Goal: Check status: Check status

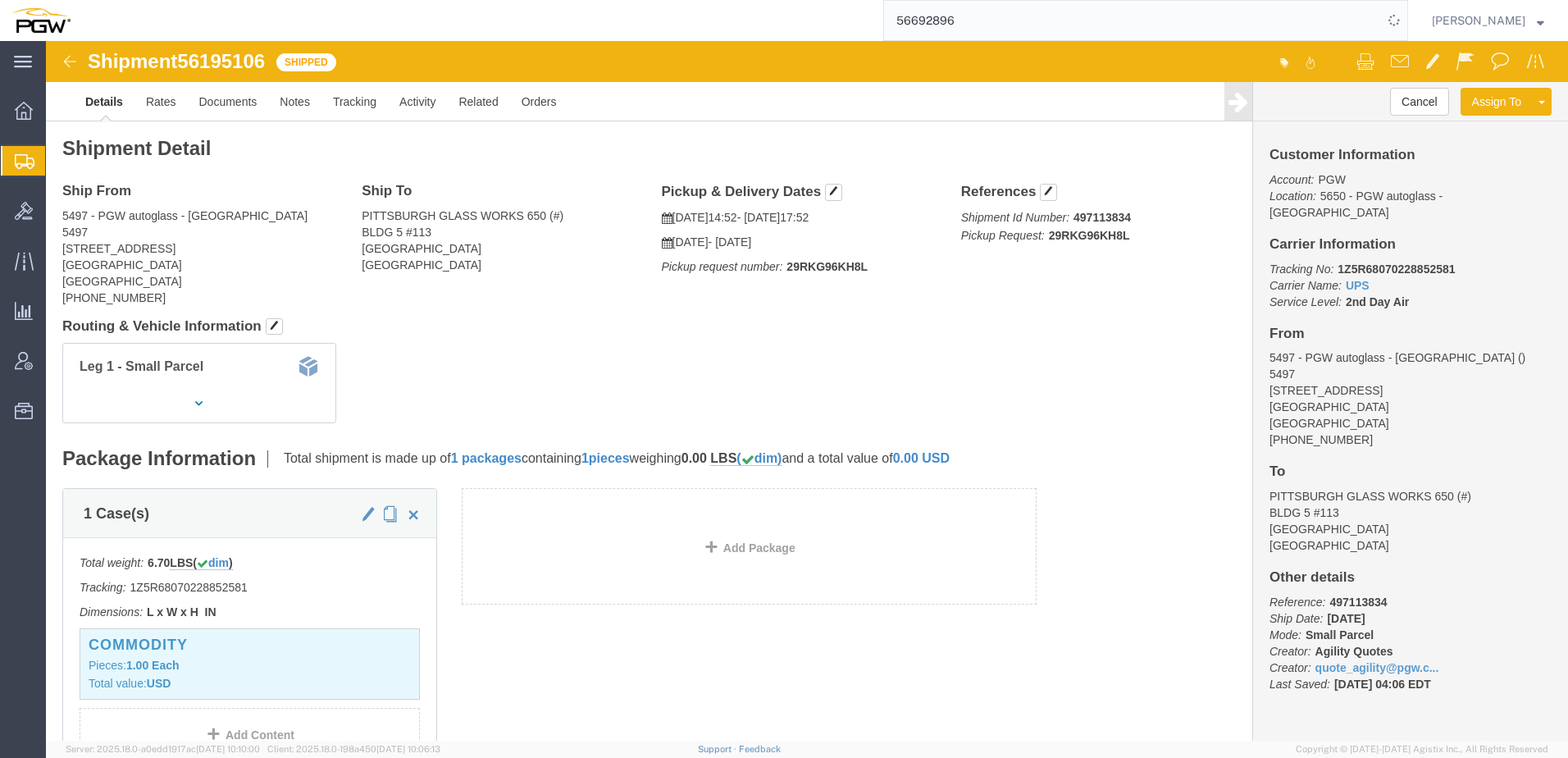
click div "Leg 1 - Small Parcel"
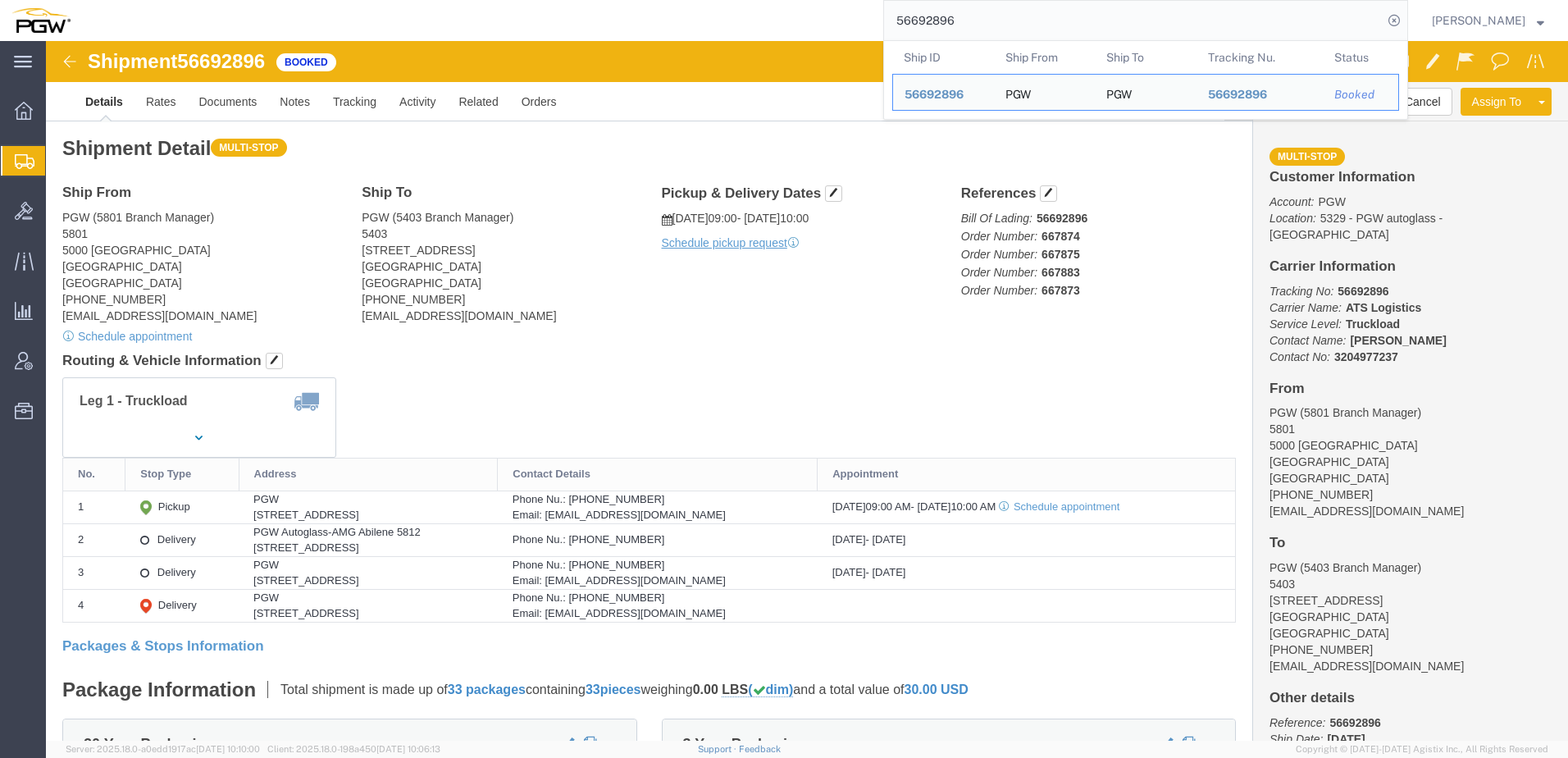
click h4 "Routing & Vehicle Information"
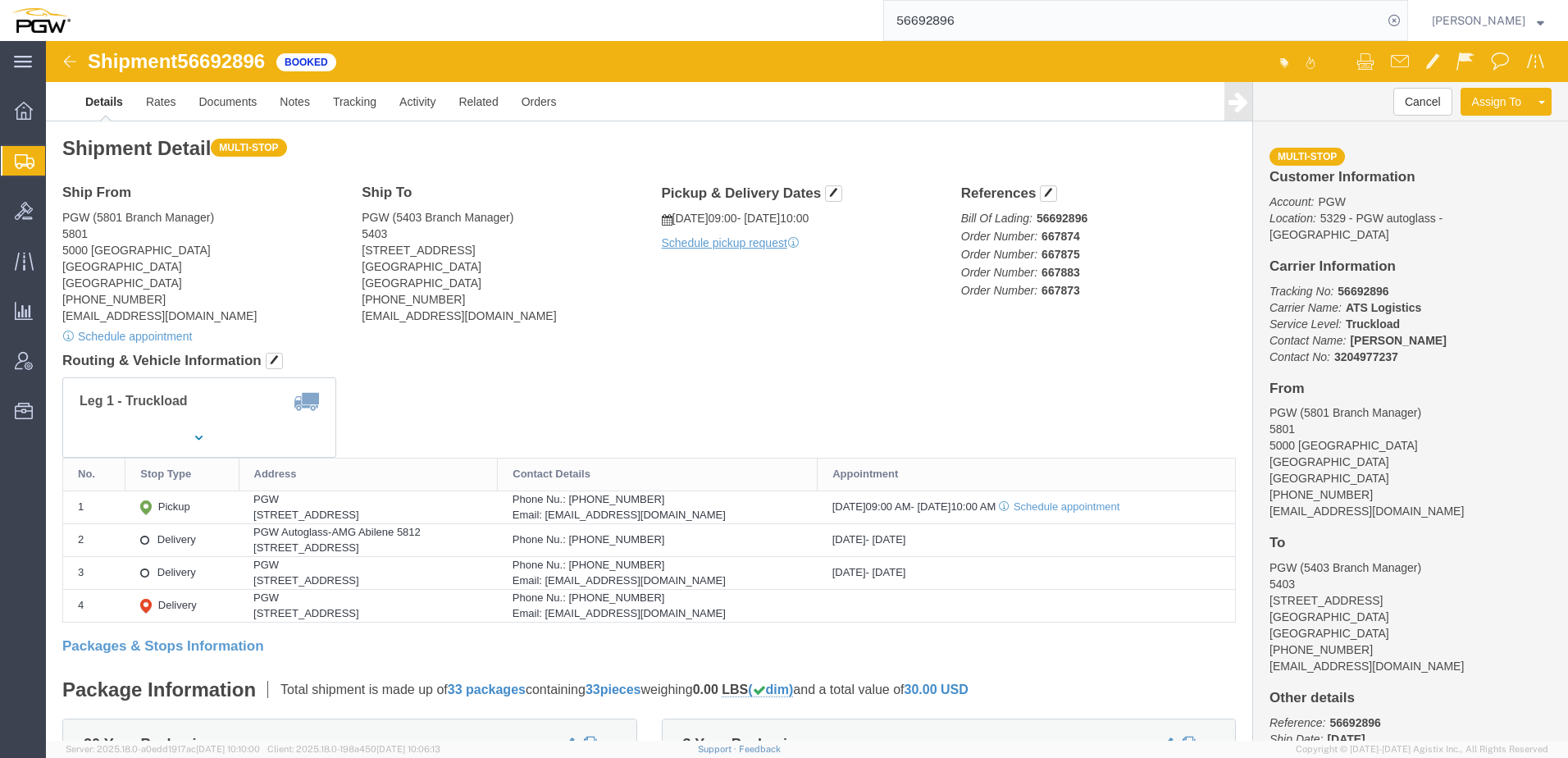
click h4 "Routing & Vehicle Information"
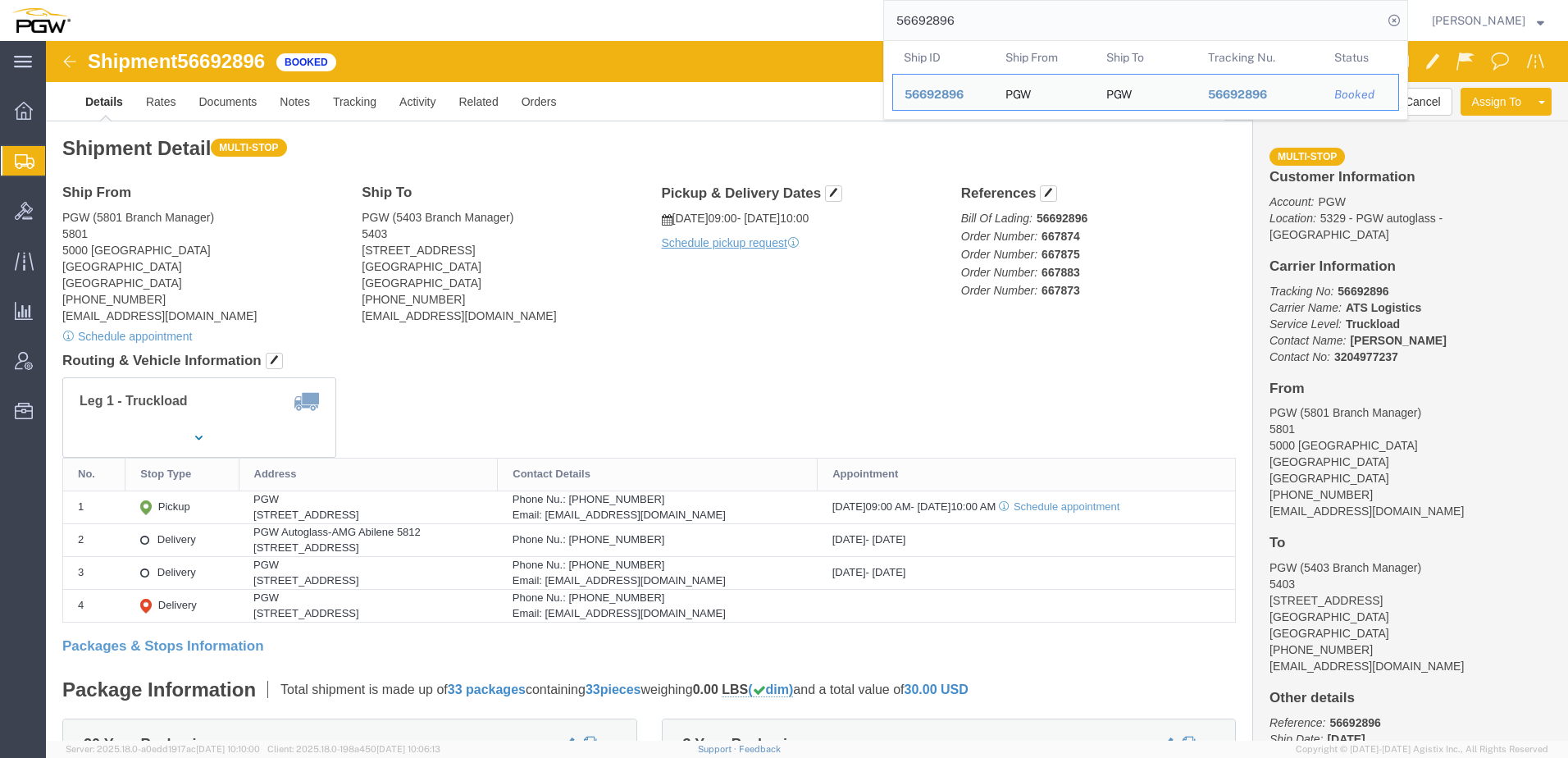
drag, startPoint x: 1025, startPoint y: 22, endPoint x: 578, endPoint y: 31, distance: 447.1
click at [578, 31] on div "56692896 Ship ID Ship From Ship To Tracking Nu. Status Ship ID 56692896 Ship Fr…" at bounding box center [745, 20] width 1327 height 41
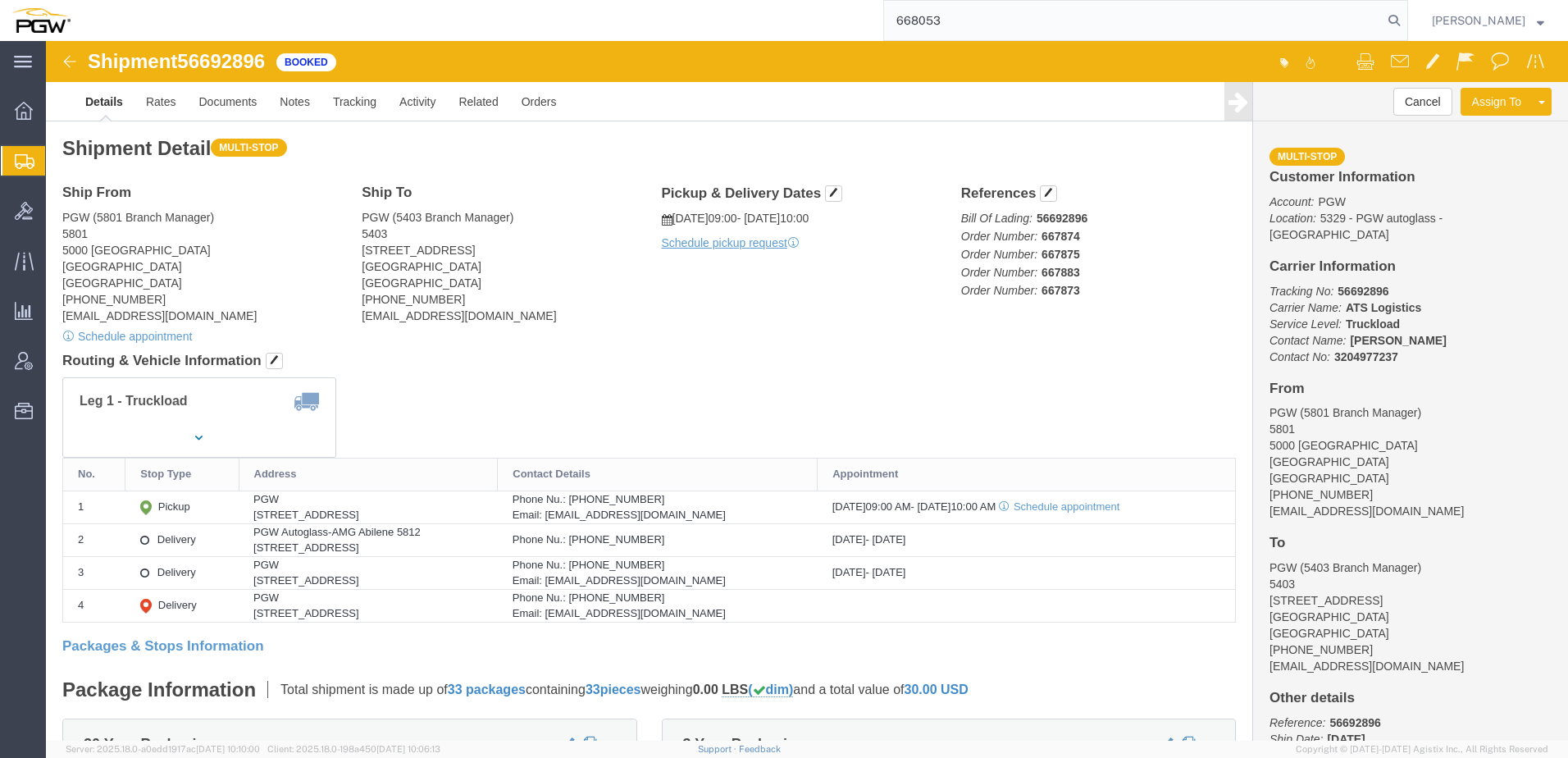
type input "668053"
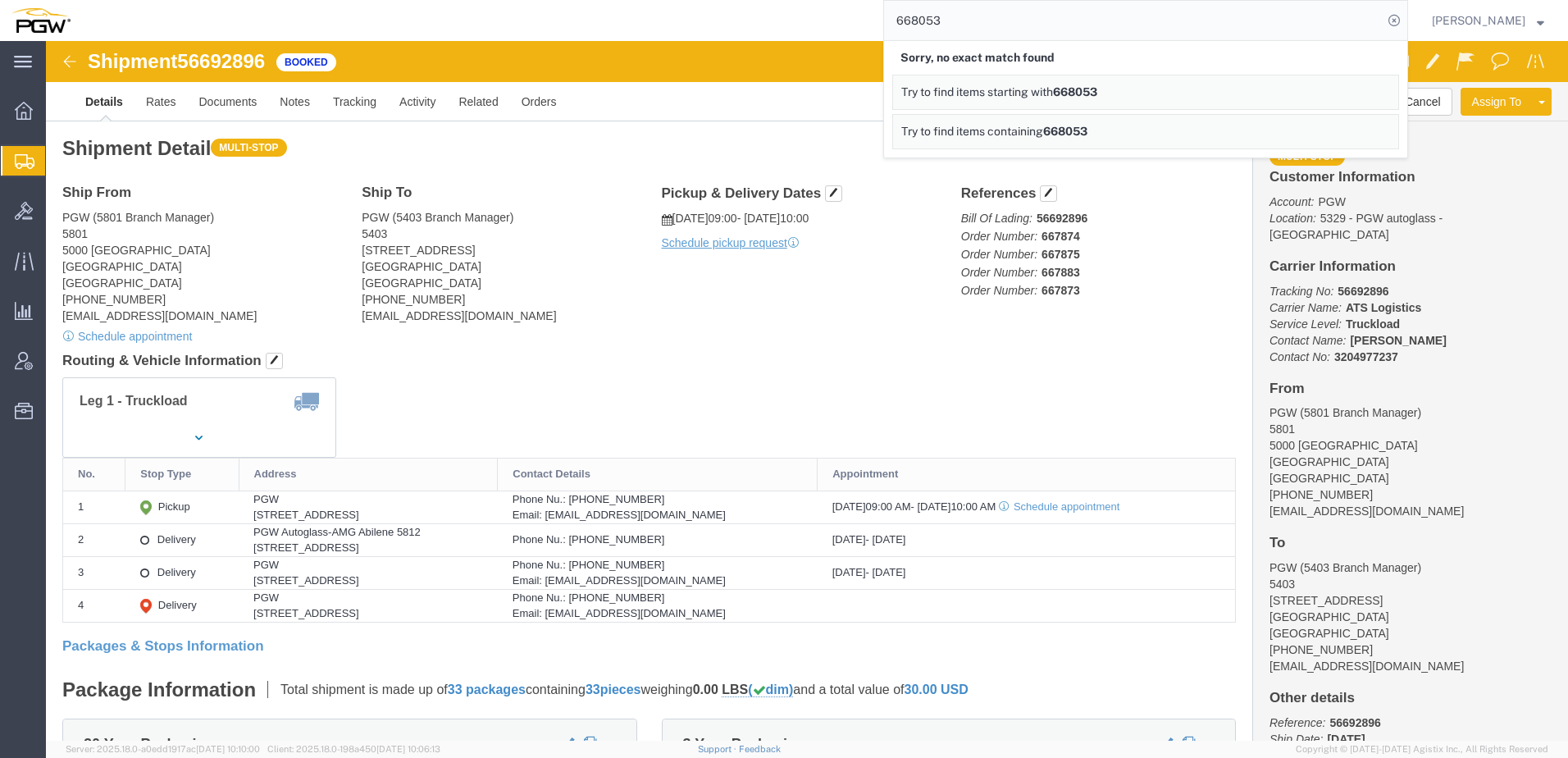
drag, startPoint x: 1003, startPoint y: 24, endPoint x: 748, endPoint y: 17, distance: 255.1
click at [750, 17] on div "668053 Sorry, no exact match found Try to find items starting with 668053 Try t…" at bounding box center [745, 20] width 1327 height 41
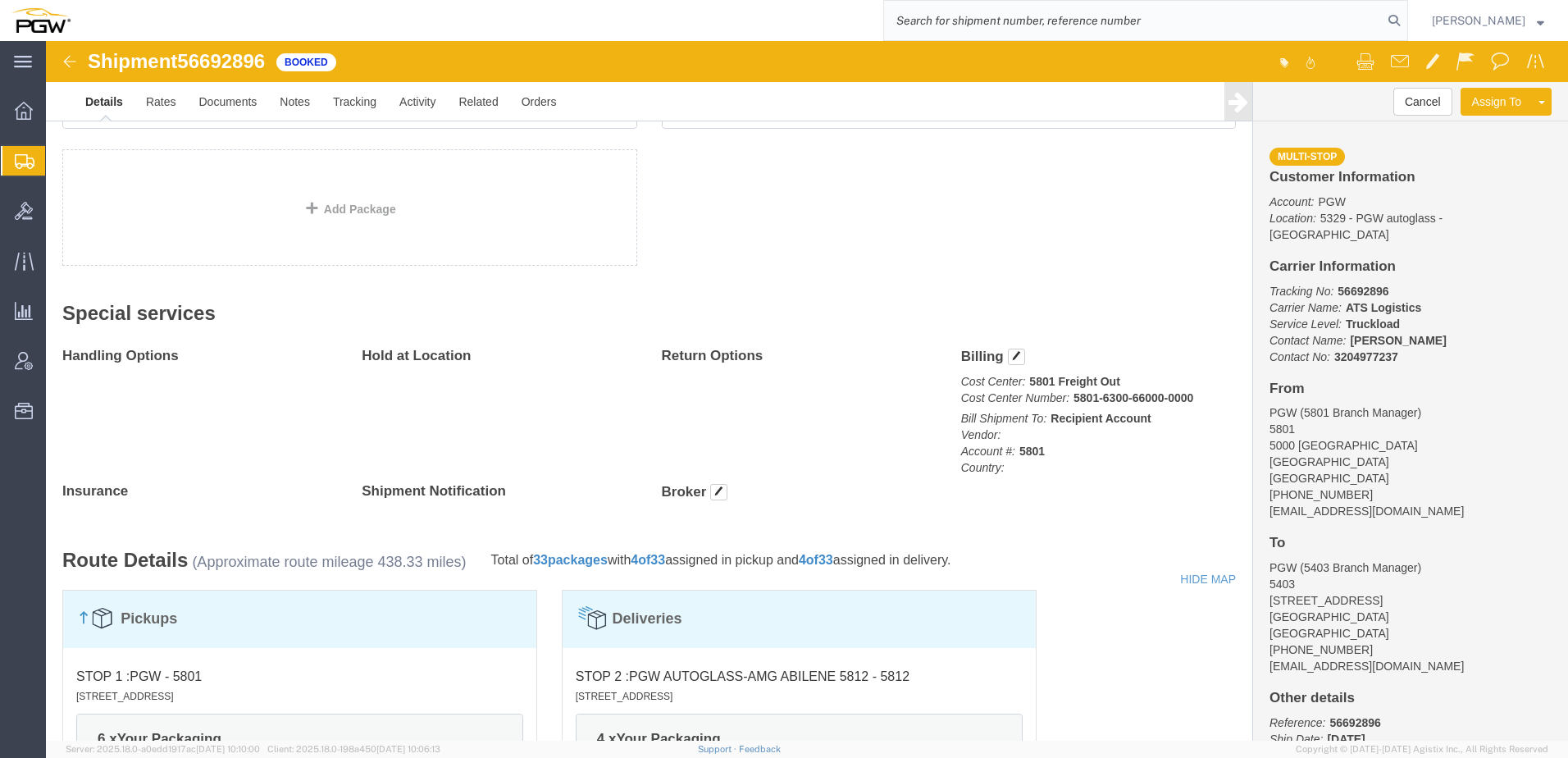
scroll to position [1230, 0]
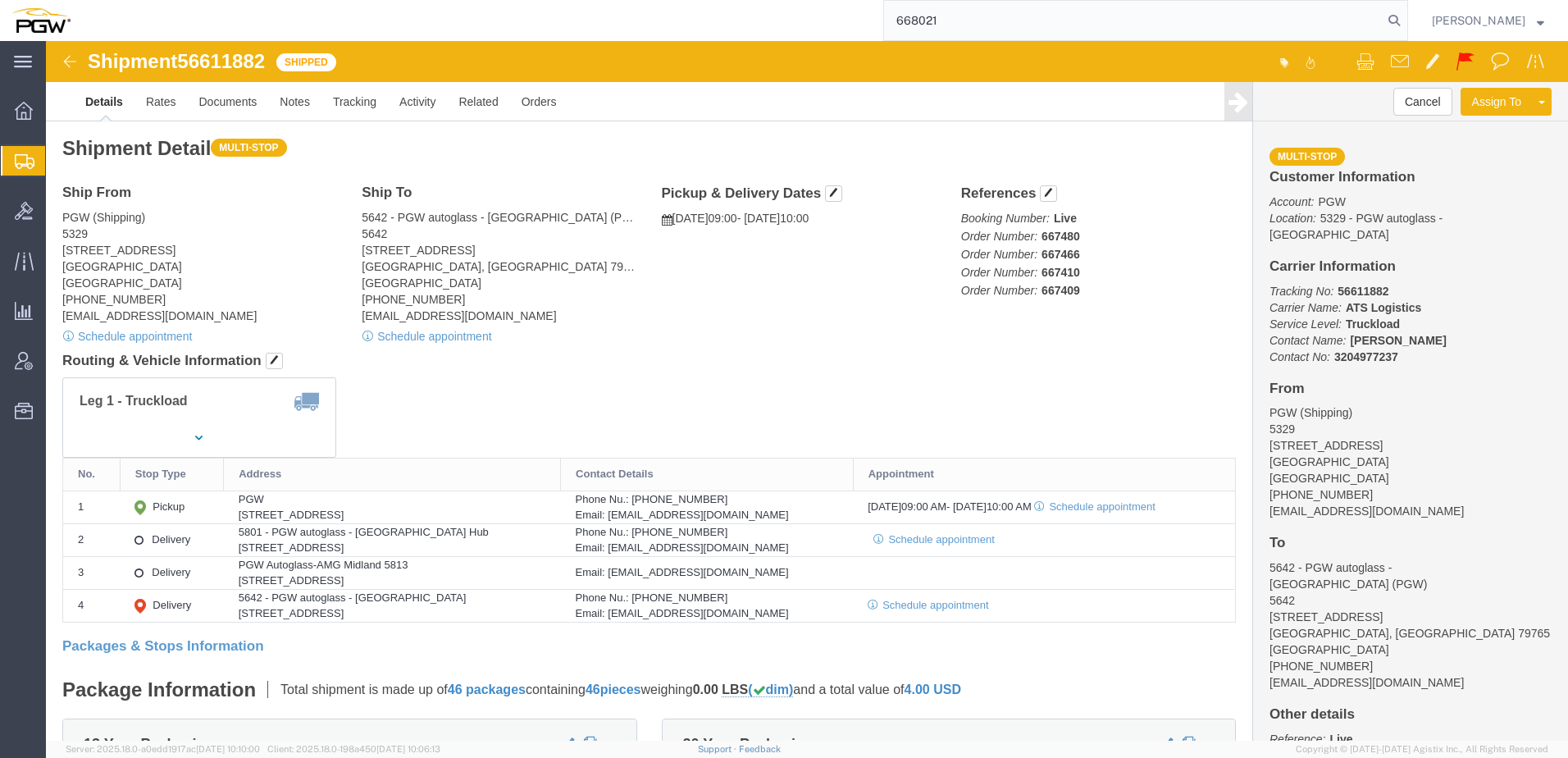
type input "668021"
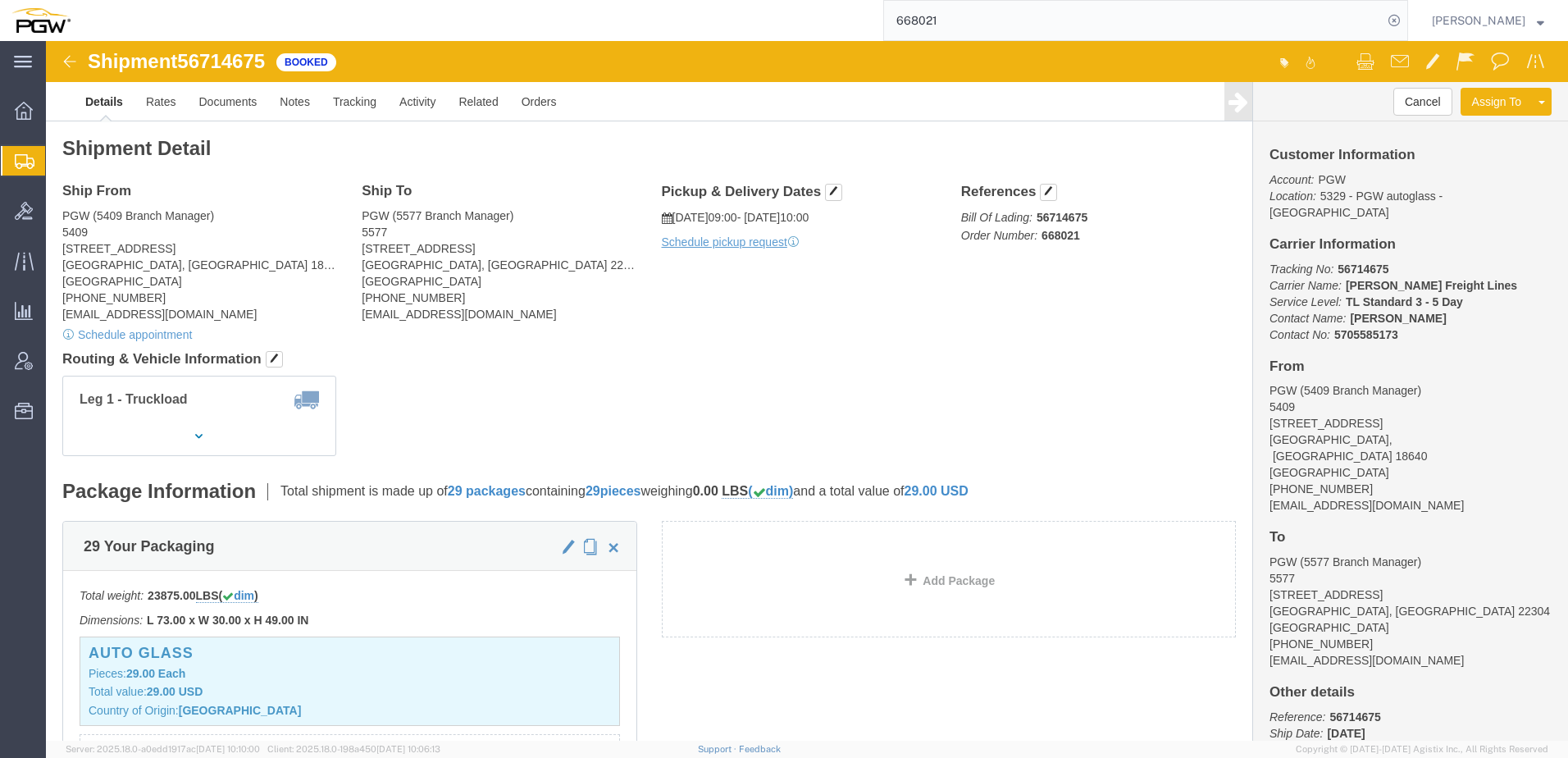
click div "Shipment Detail Ship From PGW (5409 Branch Manager) [STREET_ADDRESS] [PHONE_NUM…"
click span "button"
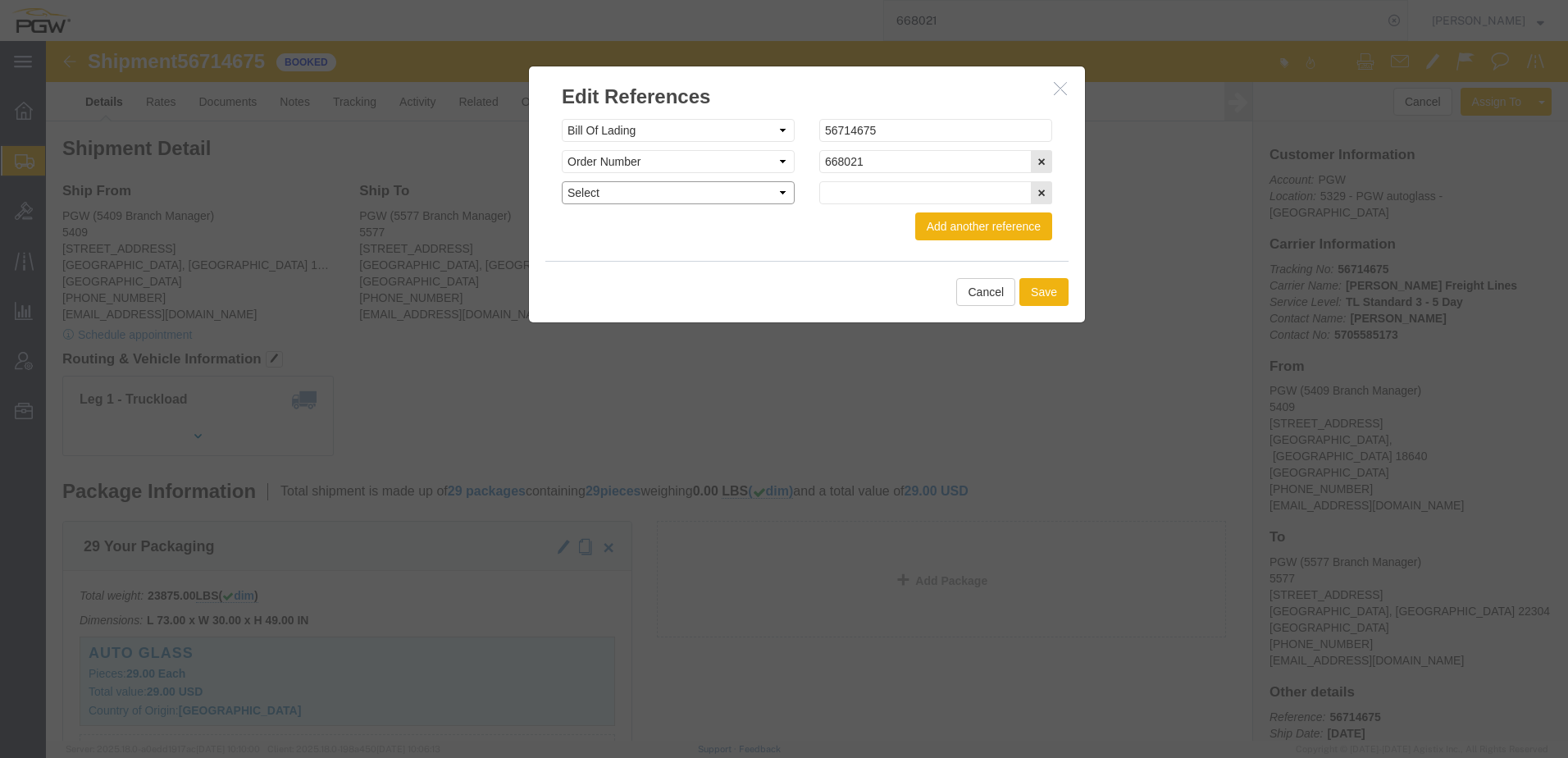
click select "Select Account Type Activity ID Airline Appointment Number ASN Batch Request # …"
select select "ORDERNUM"
click select "Select Account Type Activity ID Airline Appointment Number ASN Batch Request # …"
click input "text"
click icon "button"
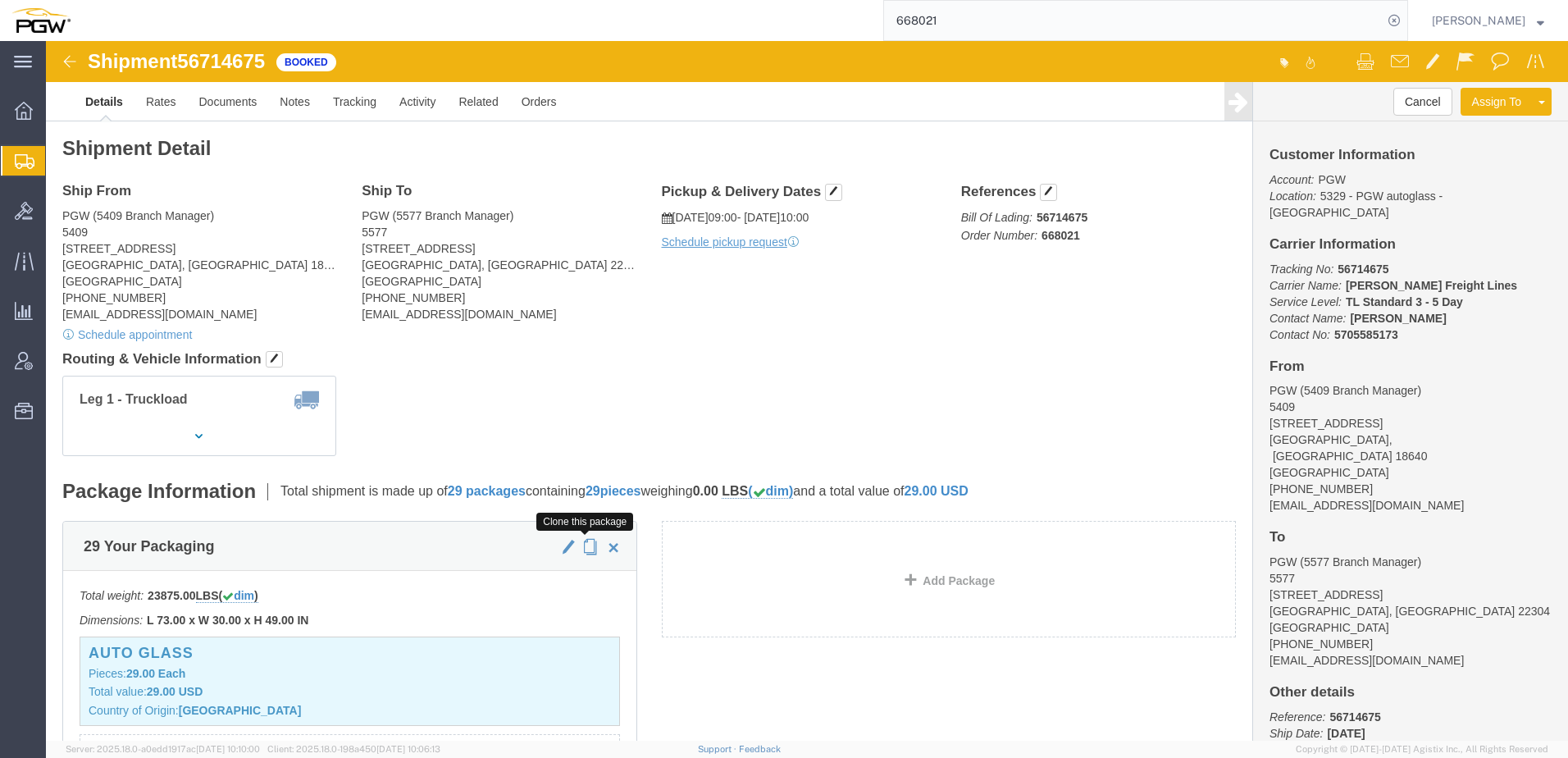
click span "button"
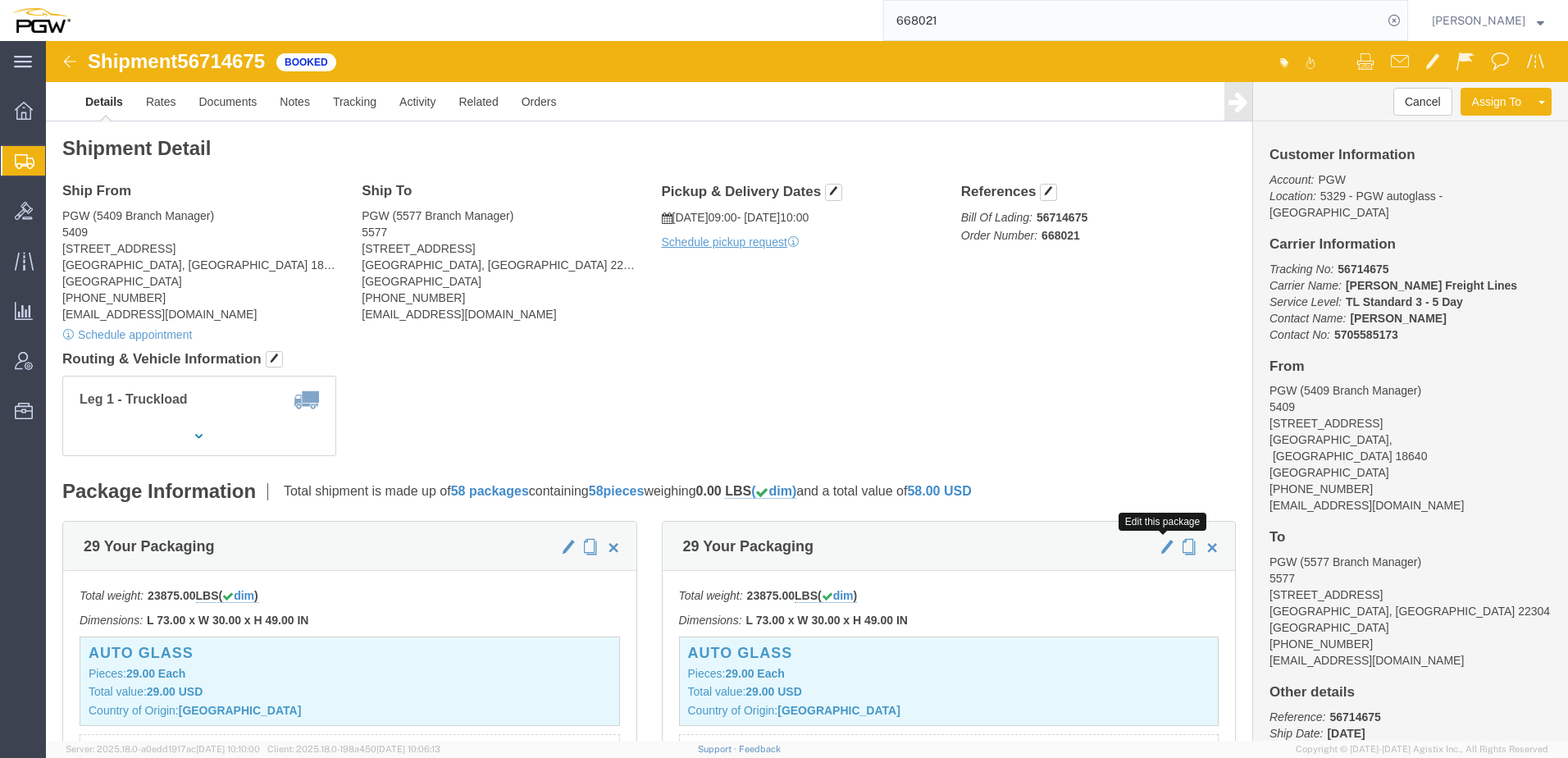
click span "button"
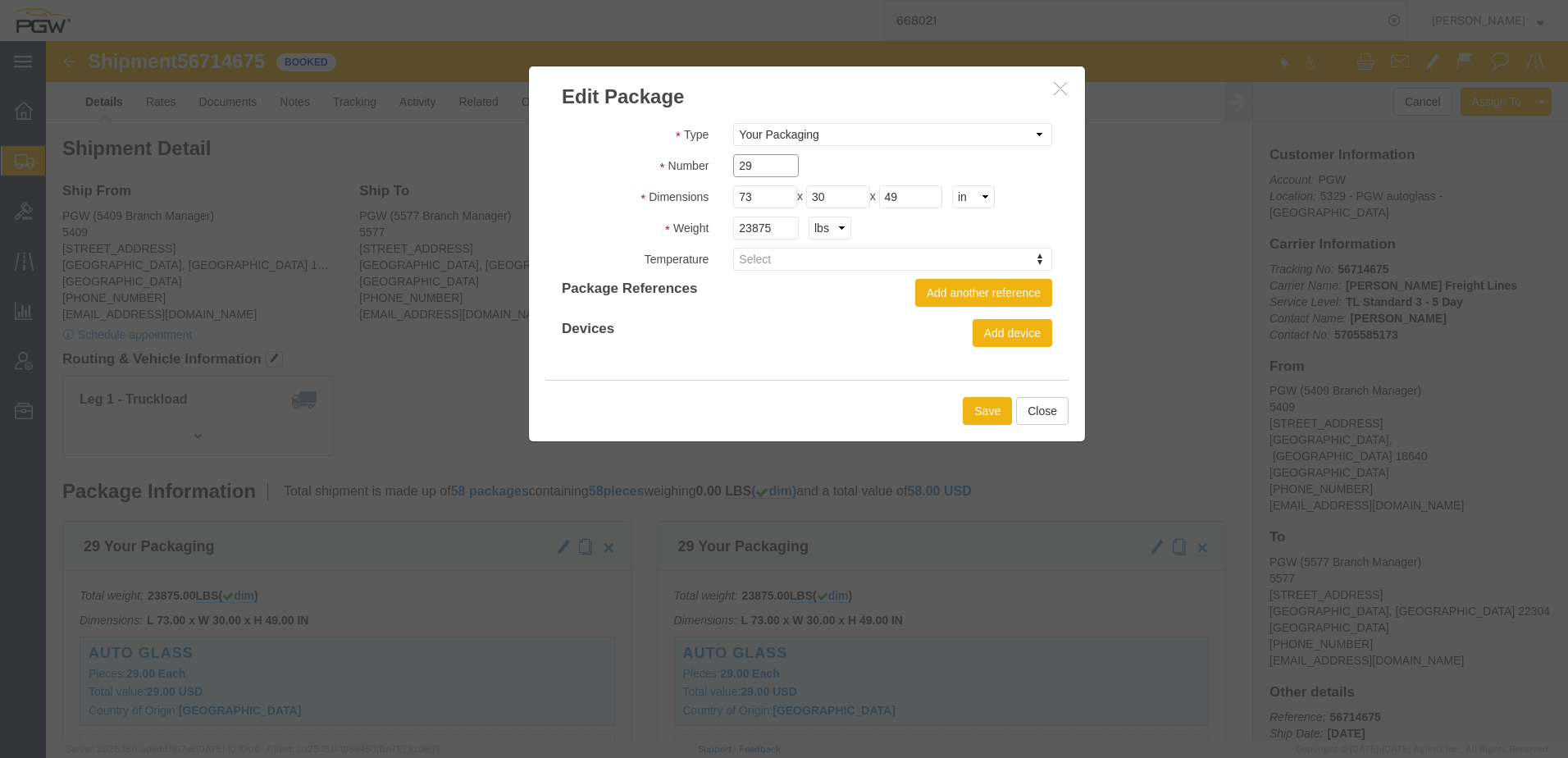
drag, startPoint x: 717, startPoint y: 120, endPoint x: 651, endPoint y: 125, distance: 66.2
click div "Number 29"
type input "11"
drag, startPoint x: 733, startPoint y: 185, endPoint x: 408, endPoint y: 183, distance: 325.0
click div "Edit Package Type Bale(s) Basket(s) Bolt(s) Bottle(s) Buckets Bulk Bundle(s) Ca…"
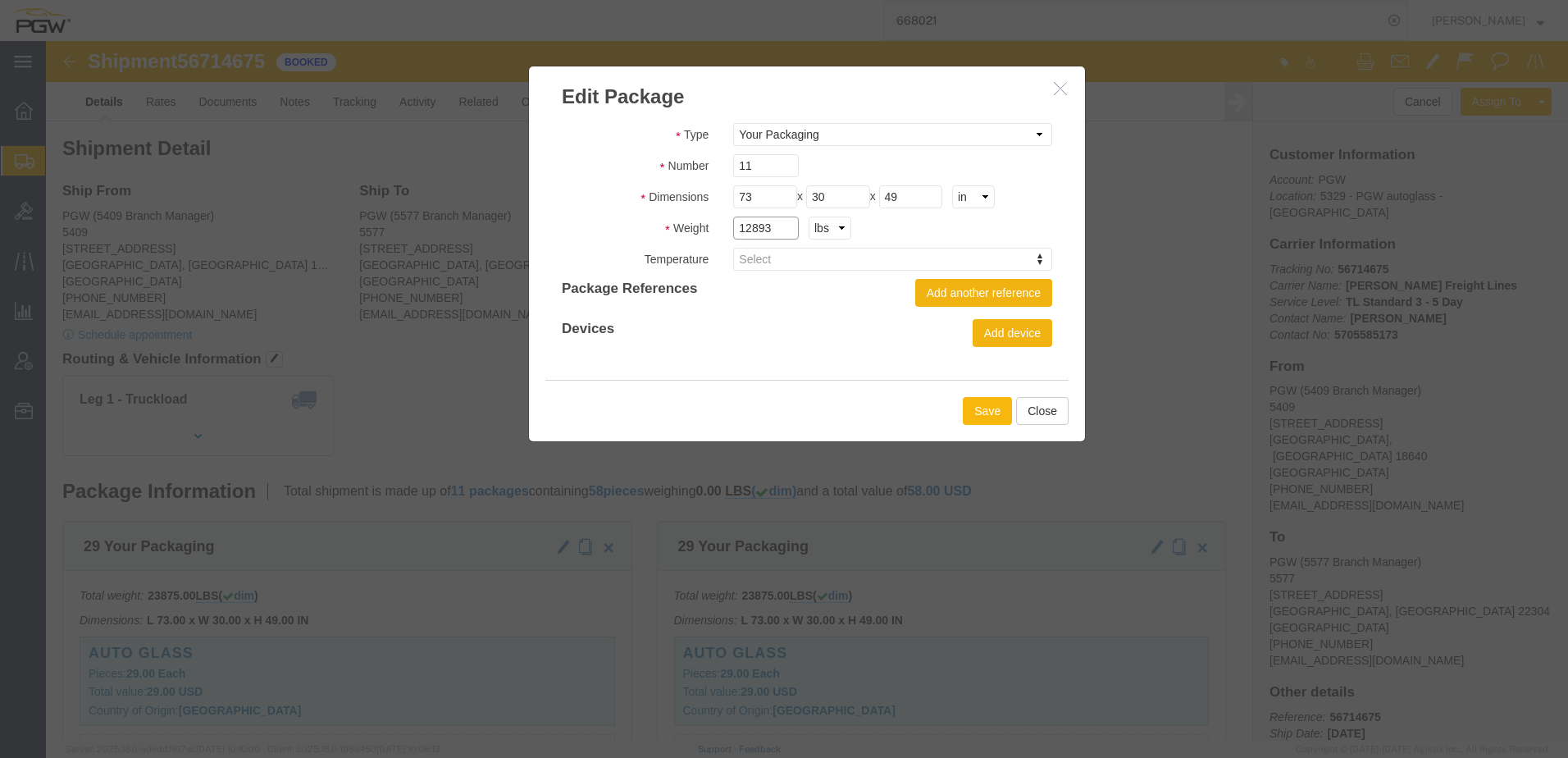
type input "12893"
click button "Save"
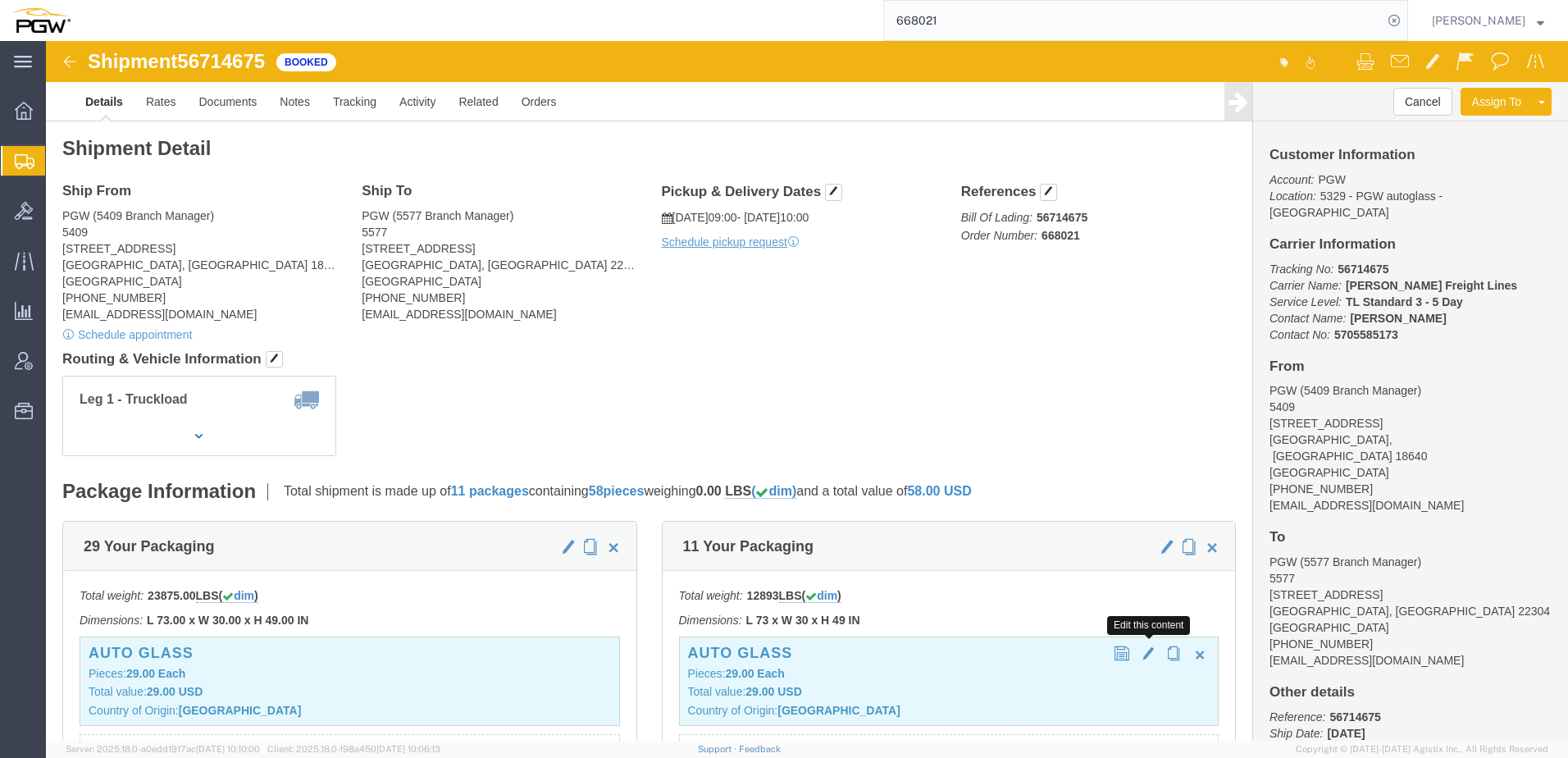
click span "button"
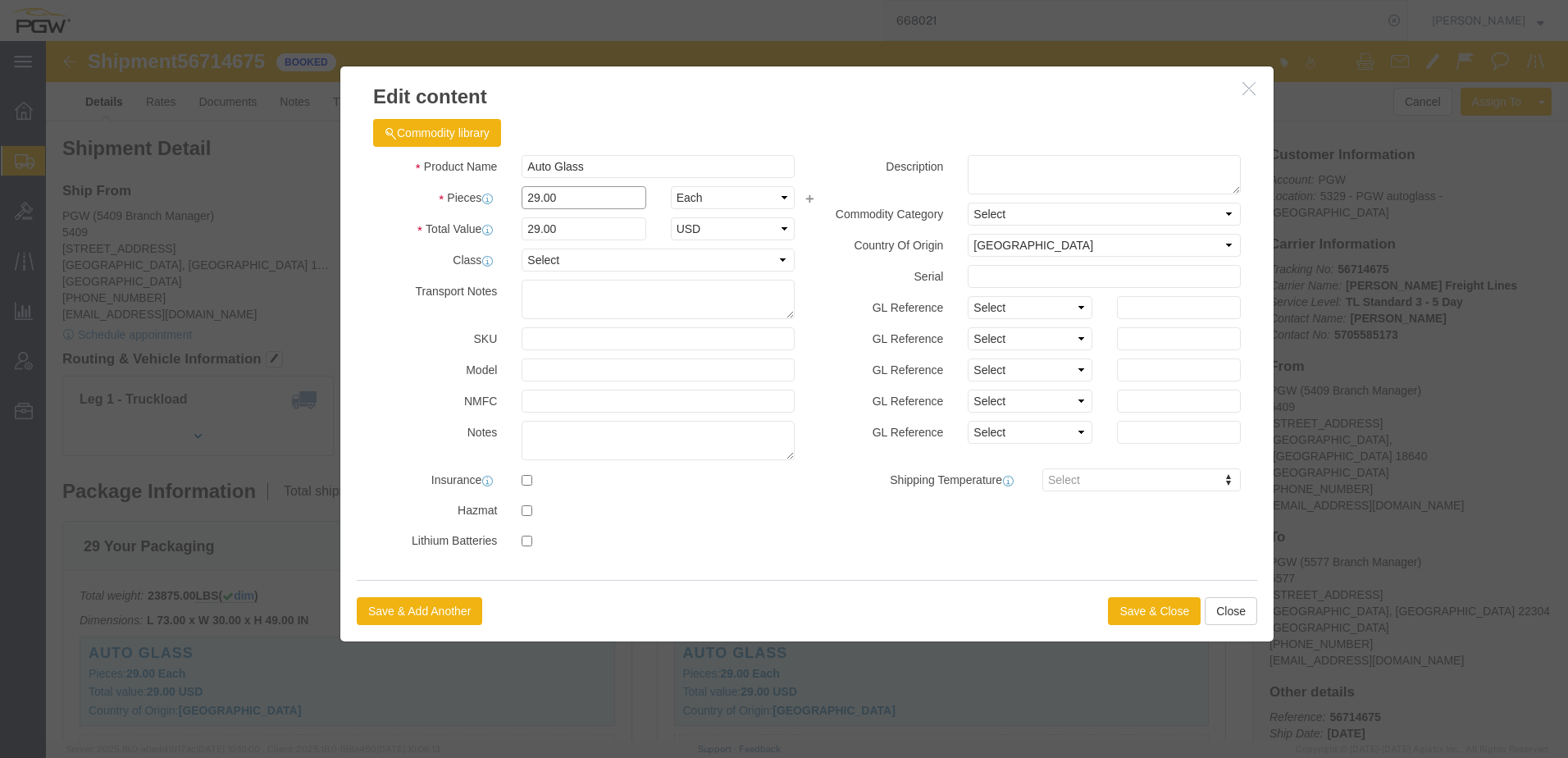
drag, startPoint x: 517, startPoint y: 150, endPoint x: 153, endPoint y: 138, distance: 364.2
click div "Edit content Commodity library Product Name Auto Glass Pieces 29.00 Select Bag …"
type input "11.00"
drag, startPoint x: 515, startPoint y: 190, endPoint x: 202, endPoint y: 191, distance: 313.0
click div "Edit content Commodity library Product Name Auto Glass Pieces 11.00 Select Bag …"
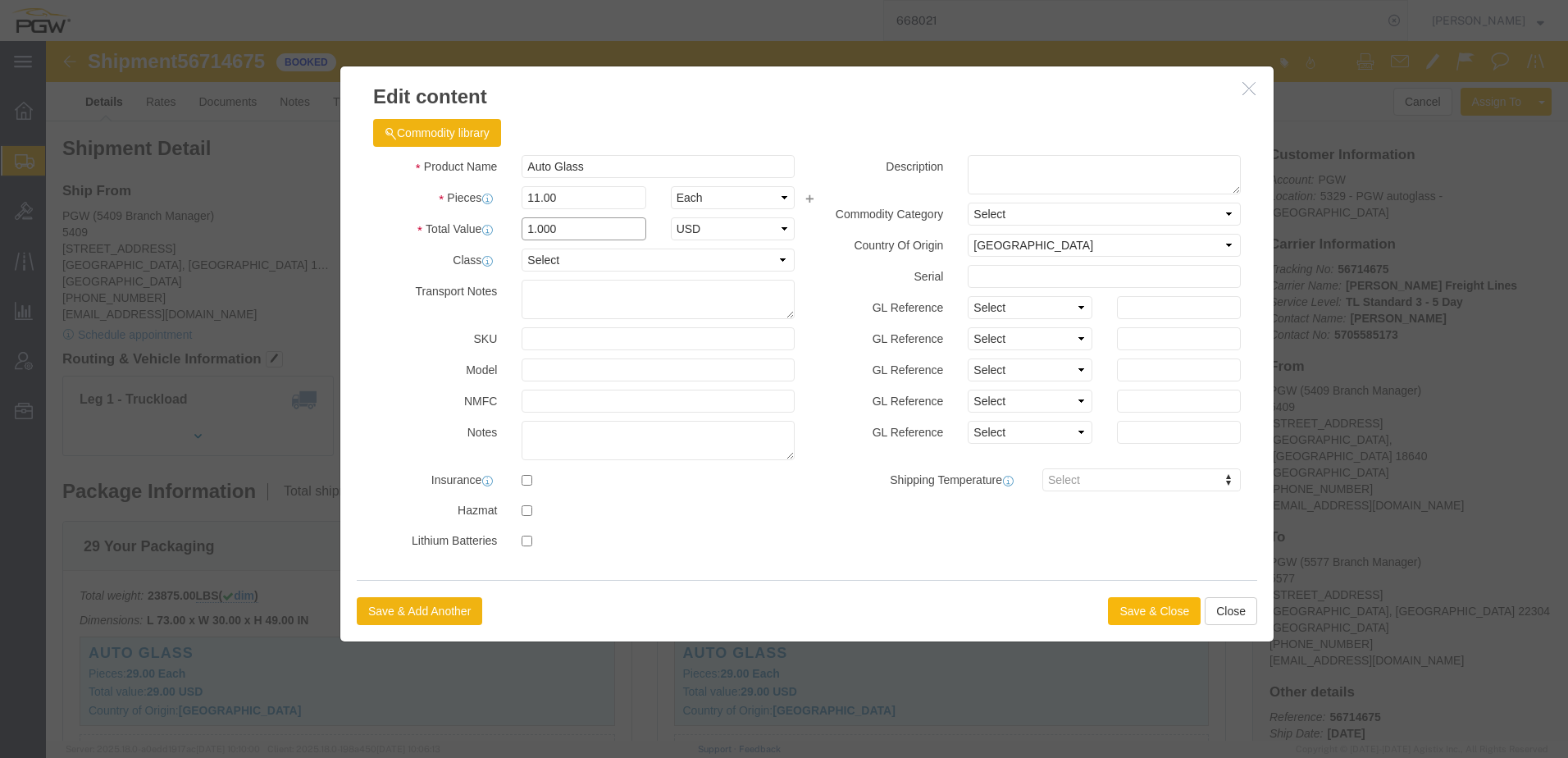
type input "1.000"
click button "Save & Close"
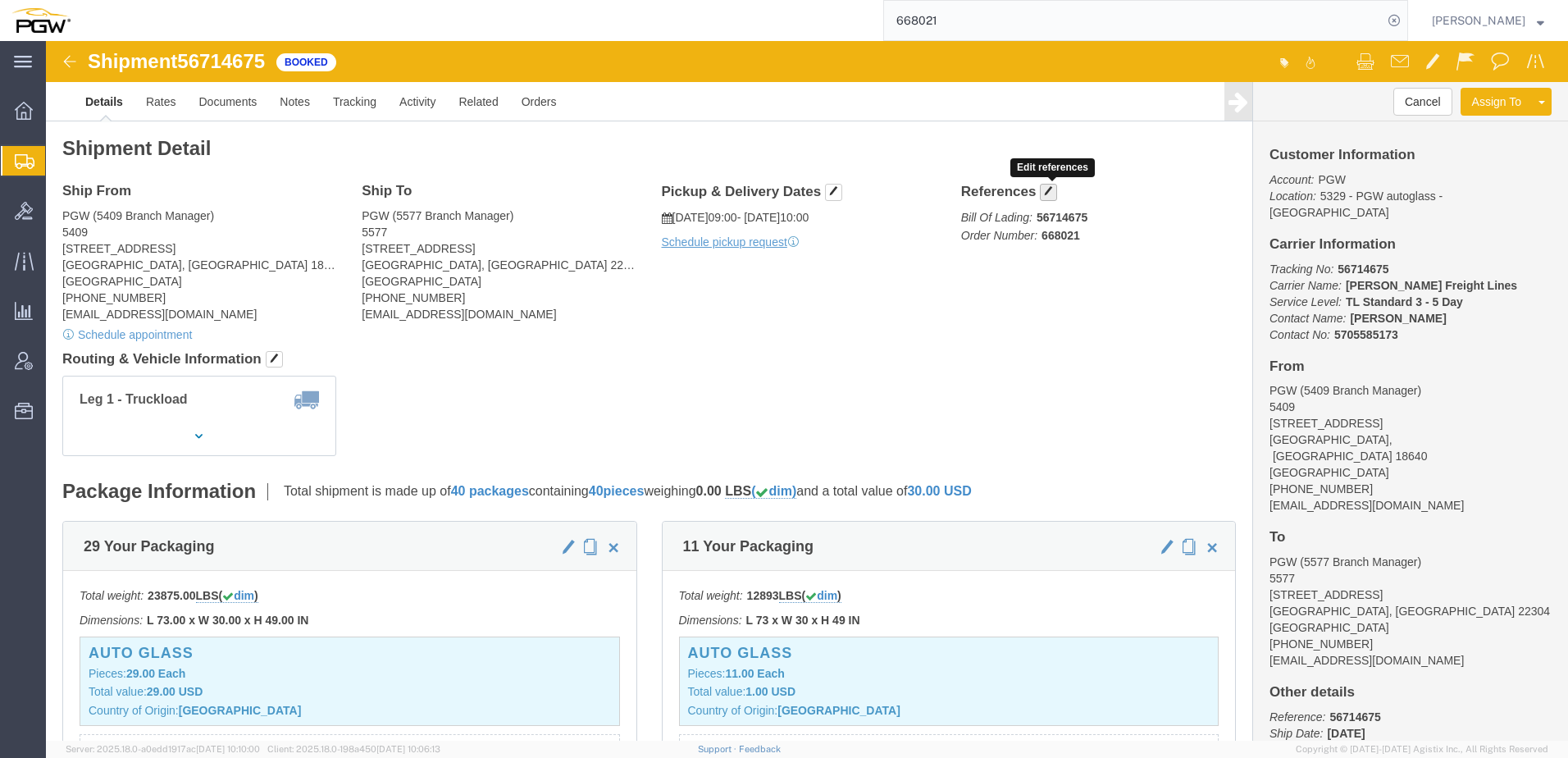
click button "button"
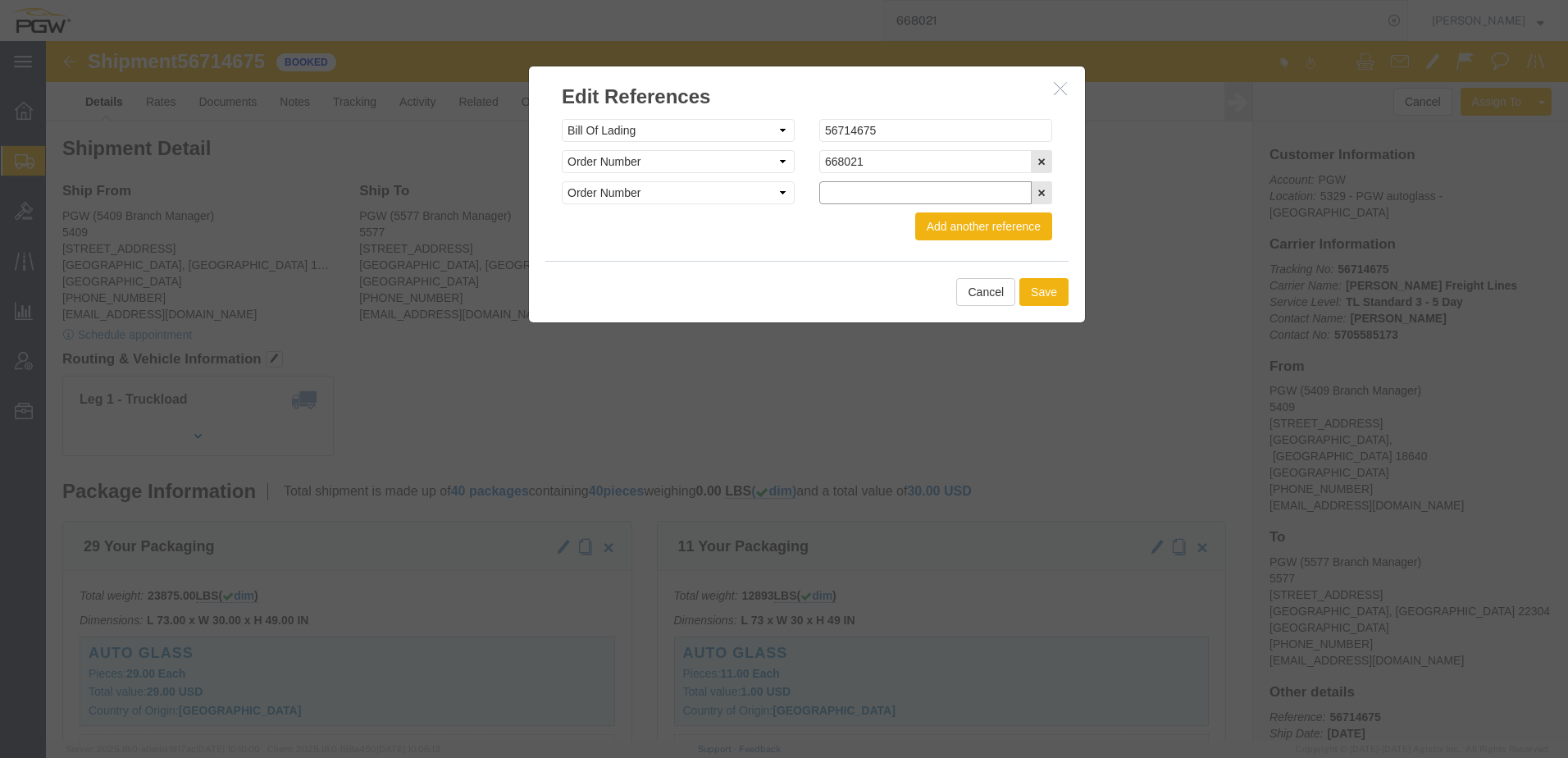
click input "text"
click button "Cancel"
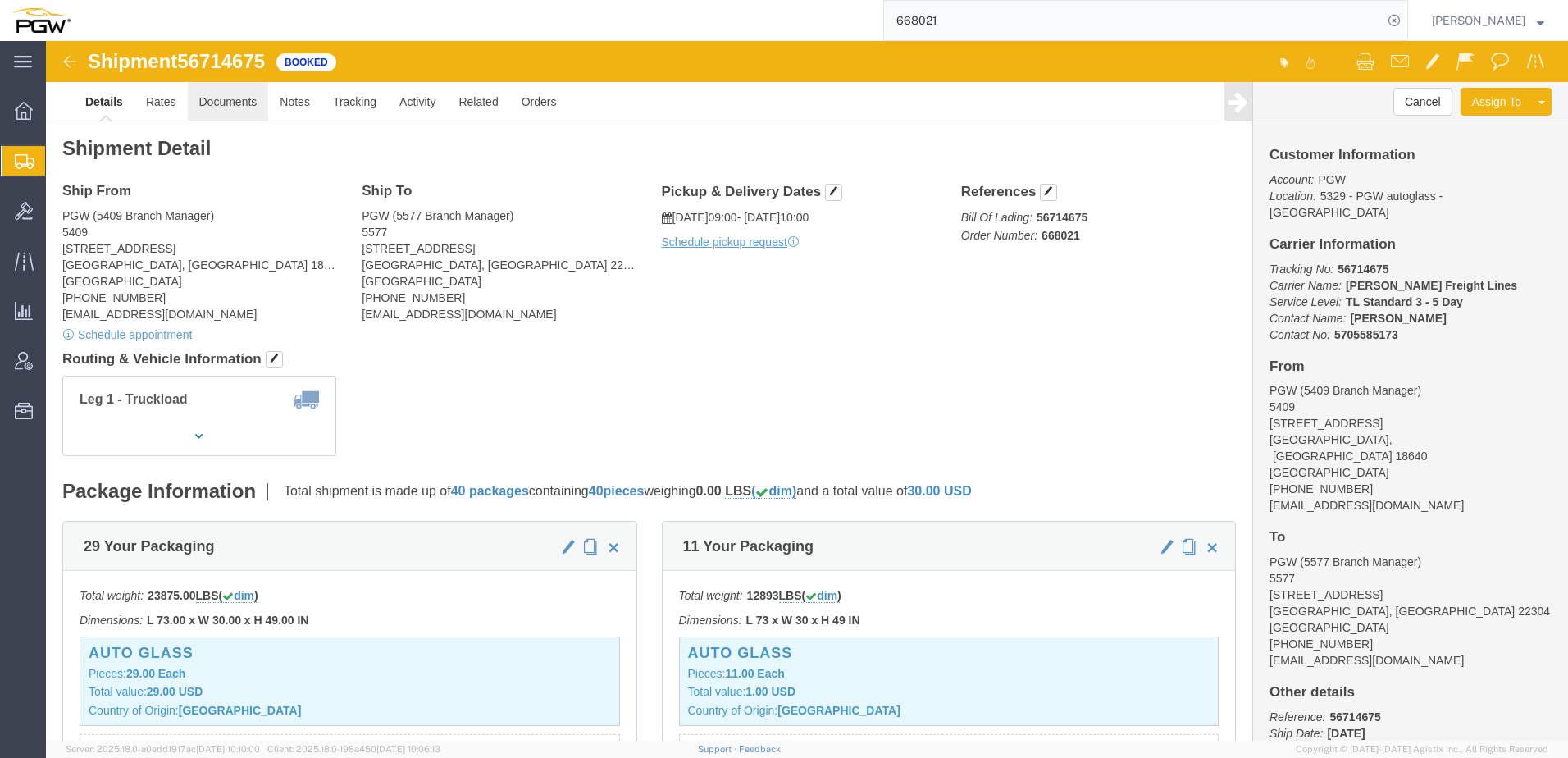
click link "Documents"
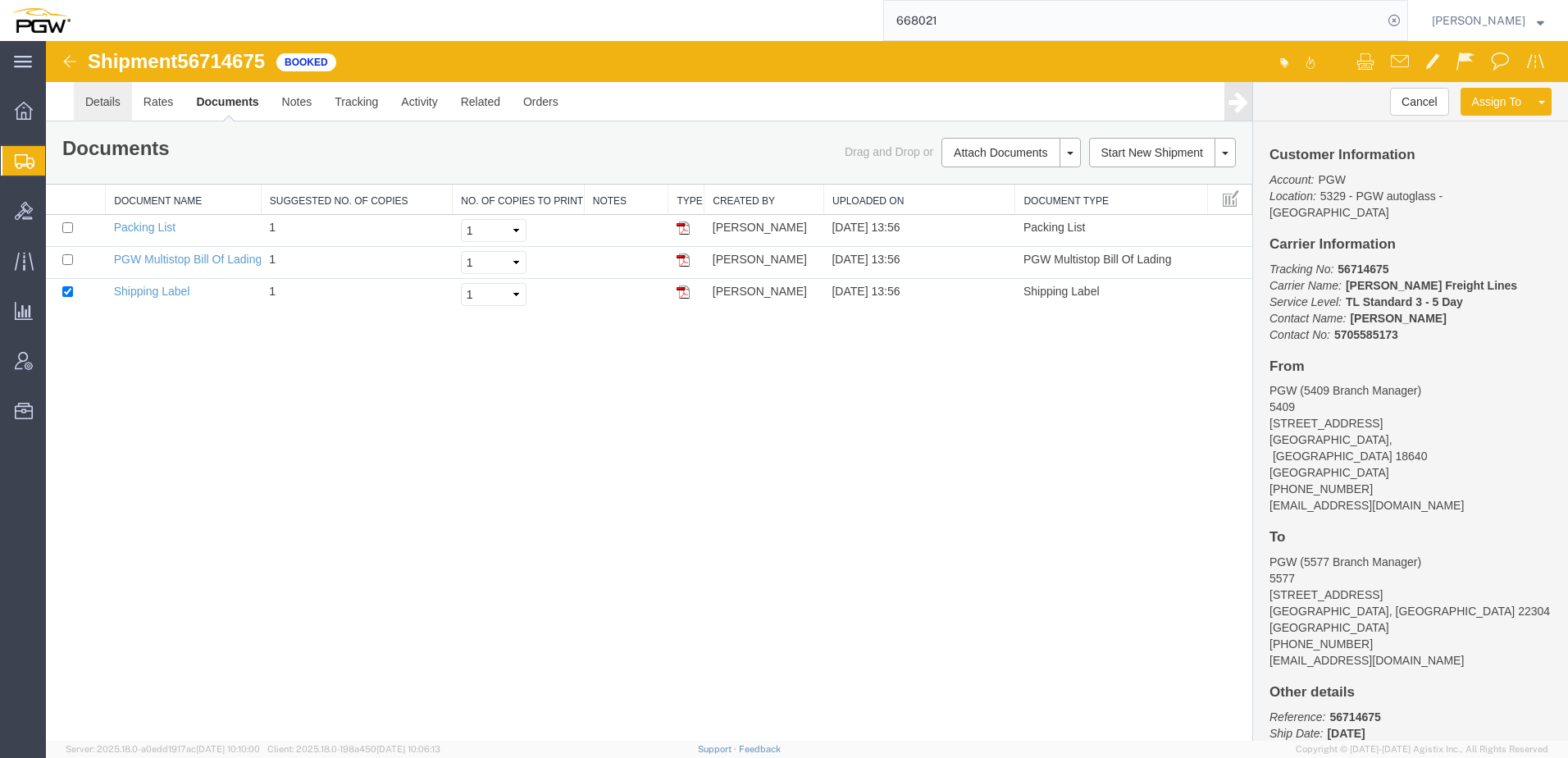
click at [105, 109] on link "Details" at bounding box center [103, 101] width 58 height 39
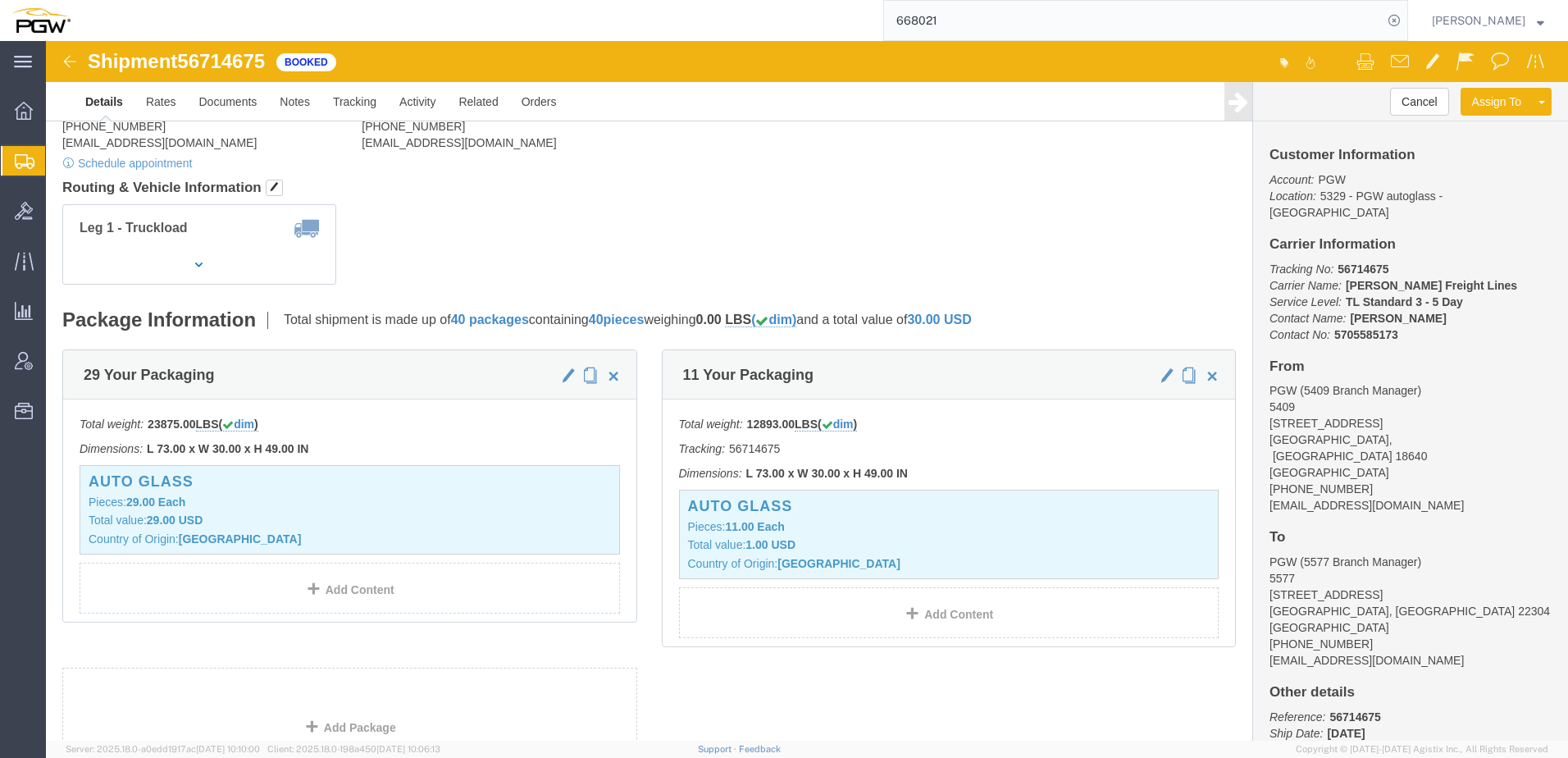
scroll to position [164, 0]
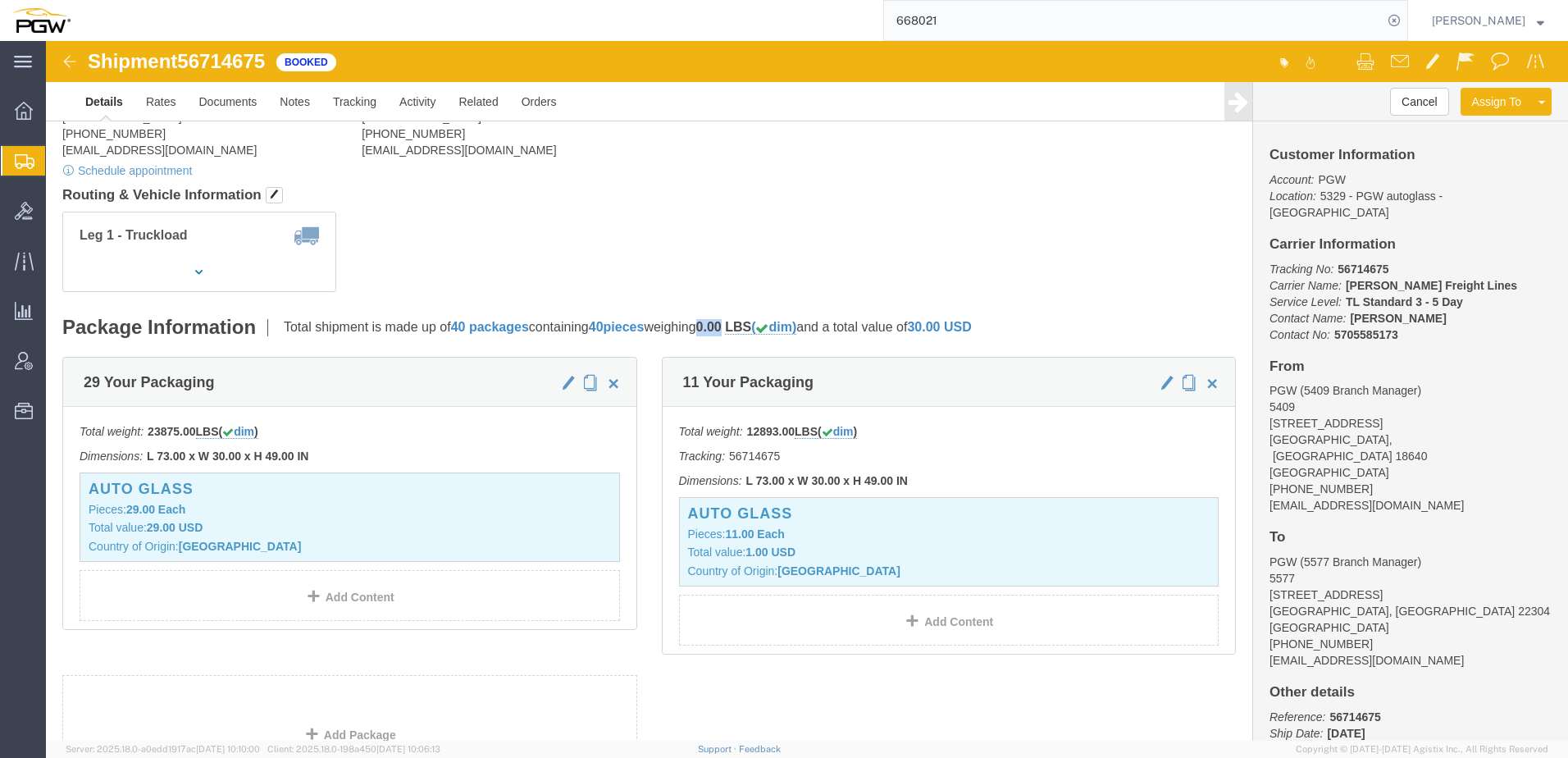
drag, startPoint x: 673, startPoint y: 288, endPoint x: 698, endPoint y: 285, distance: 25.2
click p "Total shipment is made up of 40 packages containing 40 pieces weighing 0.00 LBS…"
click div "Shipment Detail Ship From PGW (5409 Branch Manager) [STREET_ADDRESS] [PHONE_NUM…"
click span "button"
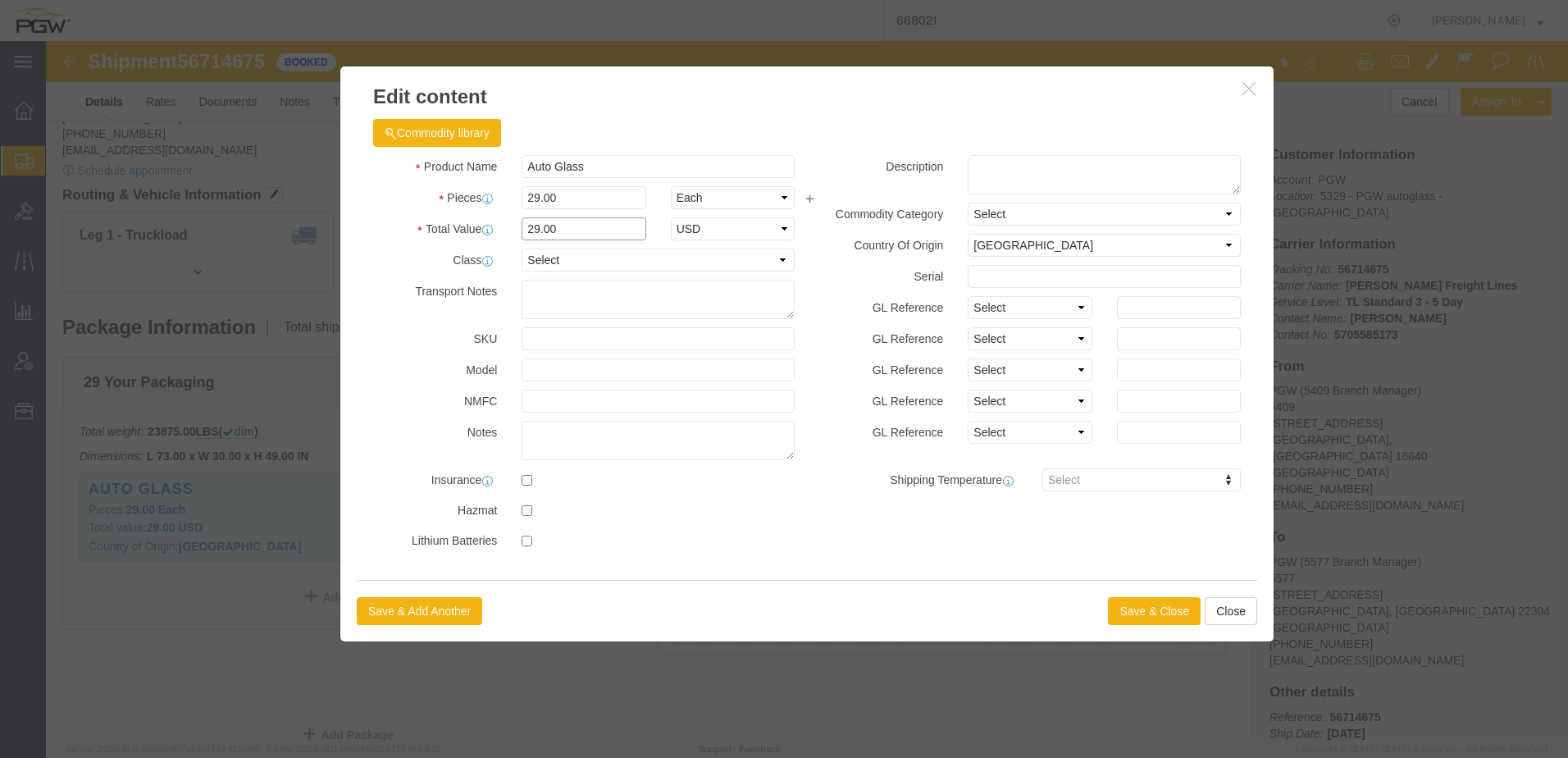
drag, startPoint x: 551, startPoint y: 181, endPoint x: 301, endPoint y: 189, distance: 250.1
click div "Commodity library Product Name Auto Glass Pieces 29.00 Select Bag Barrels 100Bo…"
type input "1.00"
select select "USD"
click button "Save & Close"
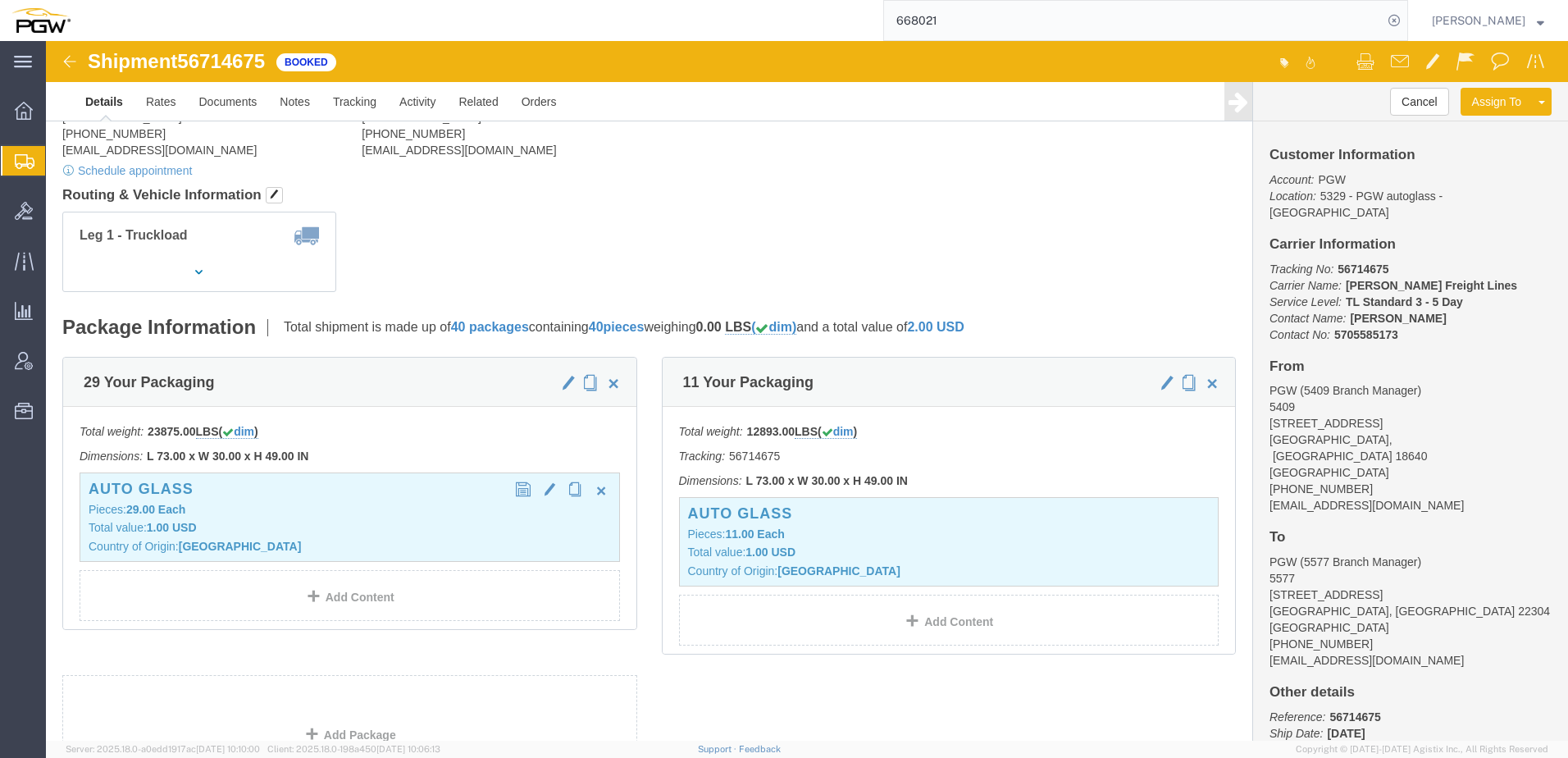
scroll to position [0, 0]
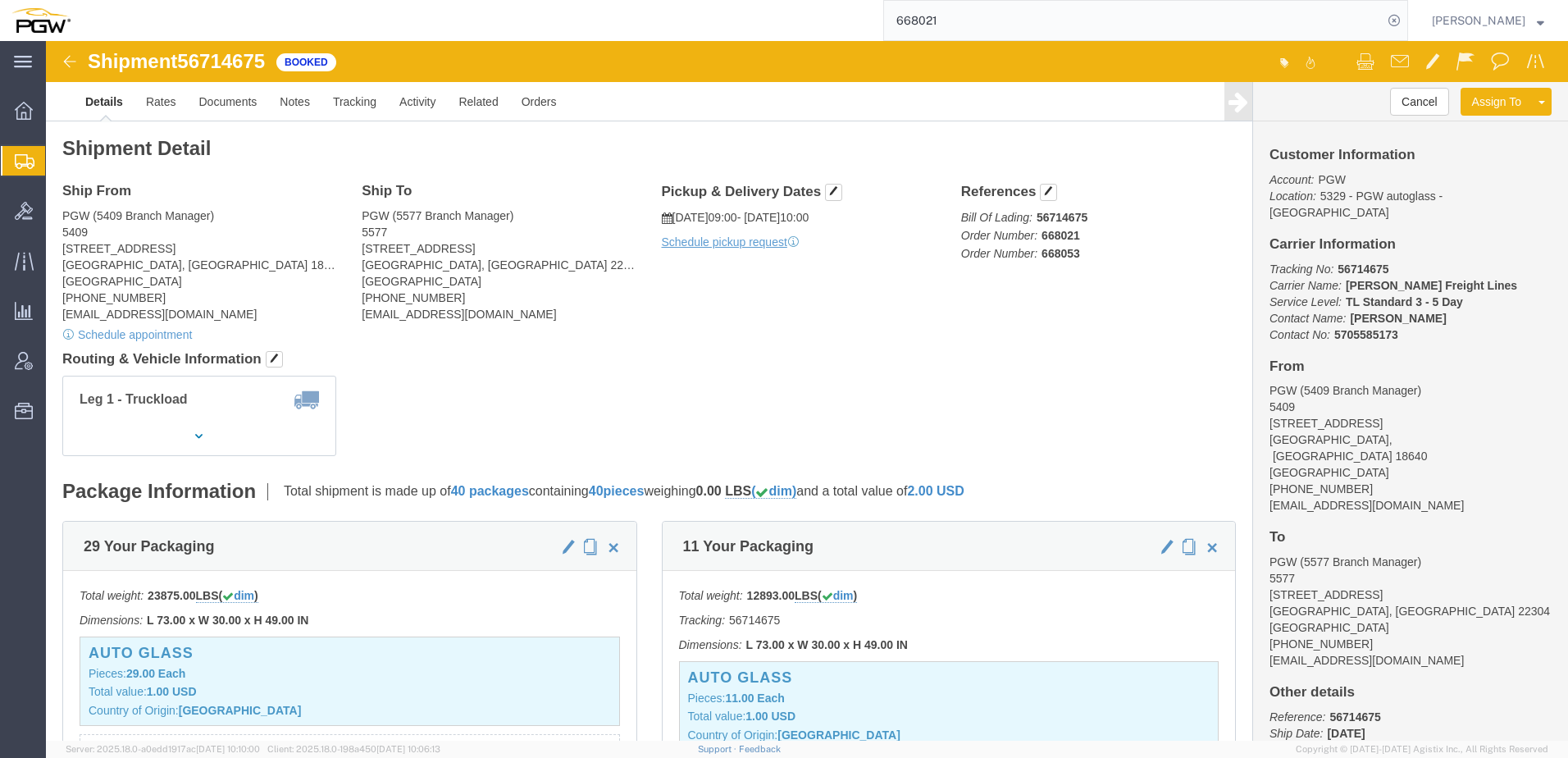
click div "Shipment Detail Ship From PGW (5409 Branch Manager) [STREET_ADDRESS] [PHONE_NUM…"
click link "Documents"
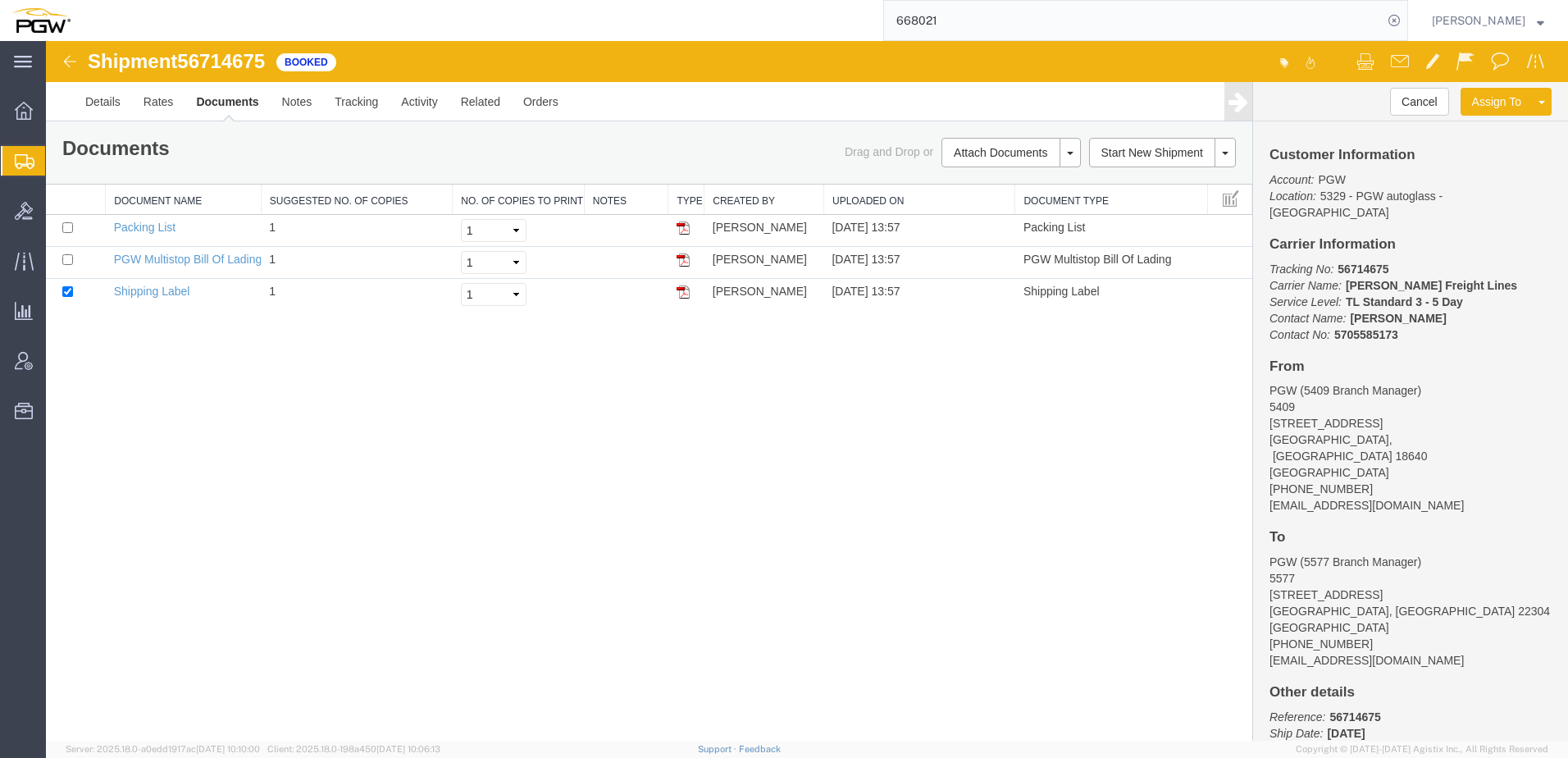
click at [314, 383] on div "Shipment 56714675 3 of 3 Booked Details Rates Documents Notes Tracking Activity…" at bounding box center [808, 390] width 1523 height 700
click at [84, 91] on link "Details" at bounding box center [103, 101] width 58 height 39
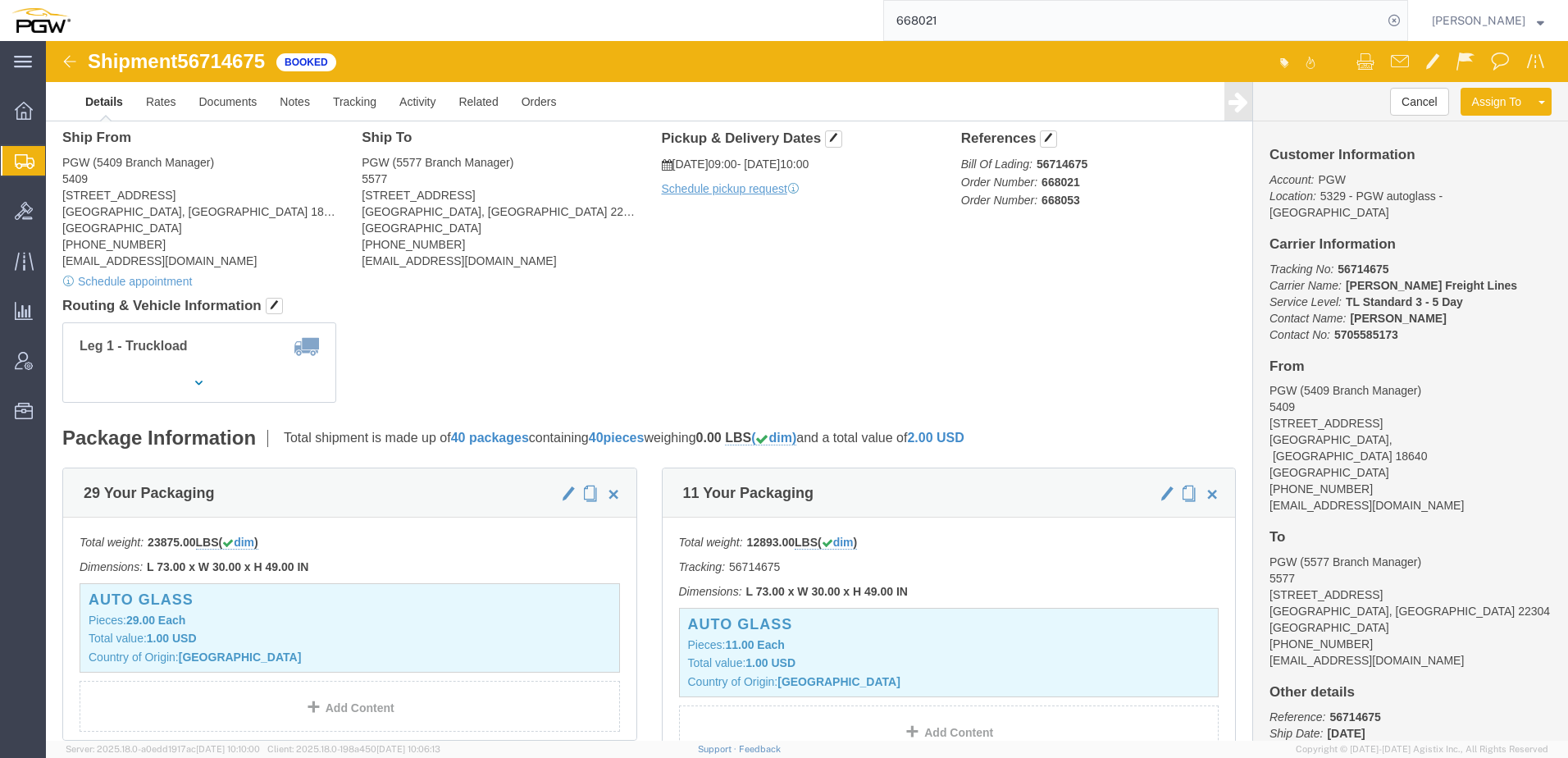
scroll to position [164, 0]
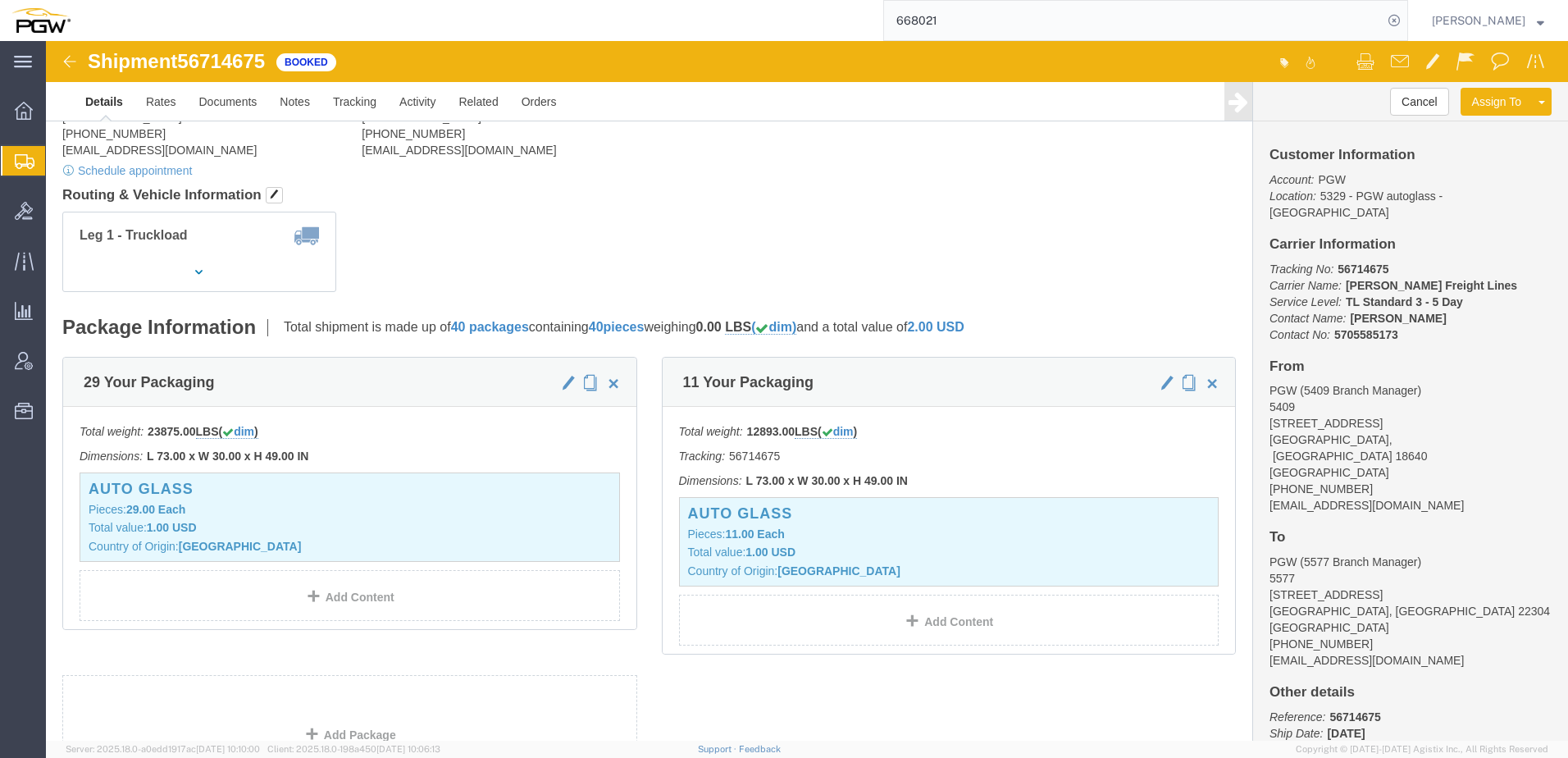
click div "Leg 1 - Truckload Vehicle 1: Standard Dry Van (53 Feet) Number of trucks: 1"
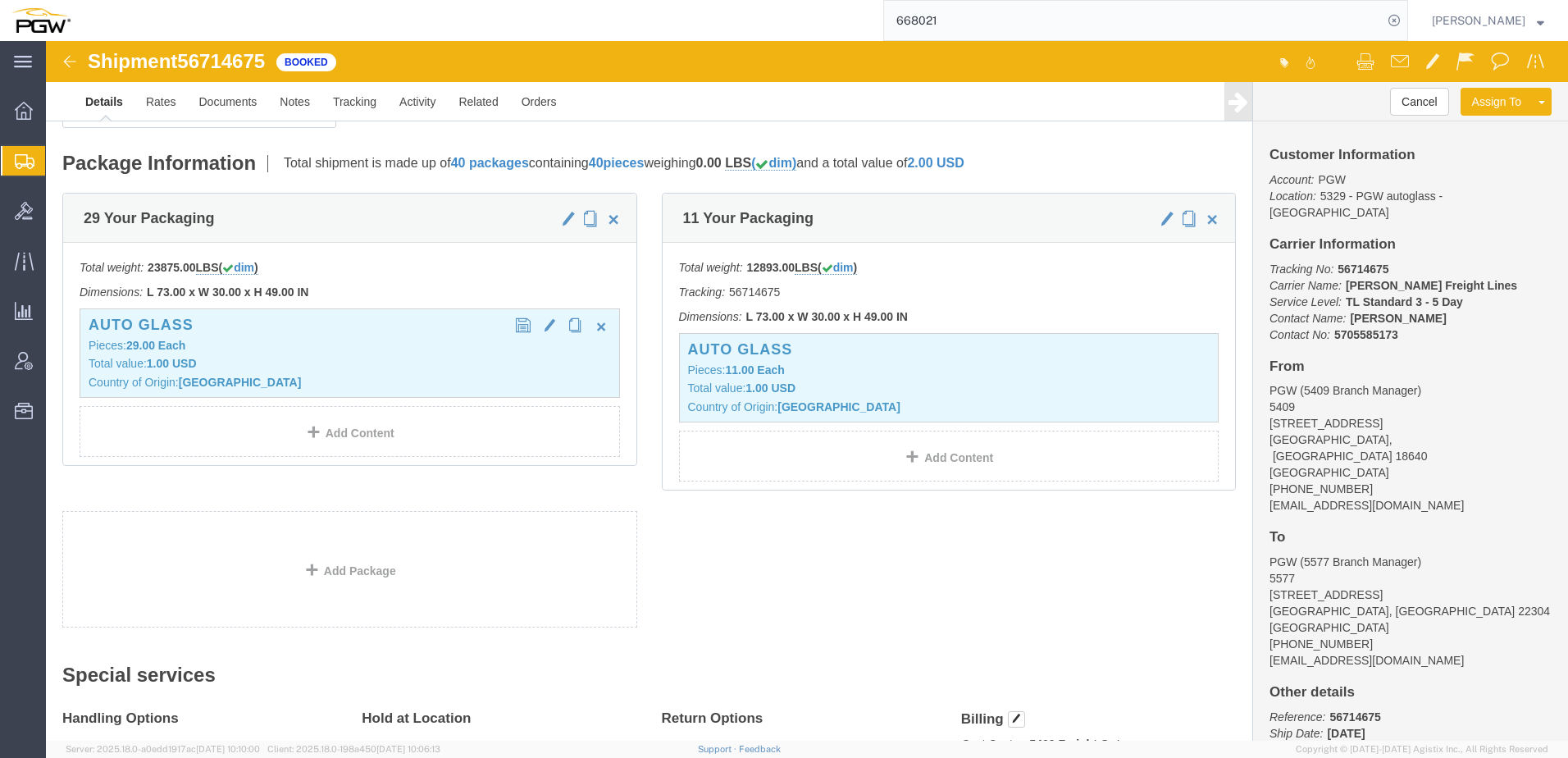
scroll to position [0, 0]
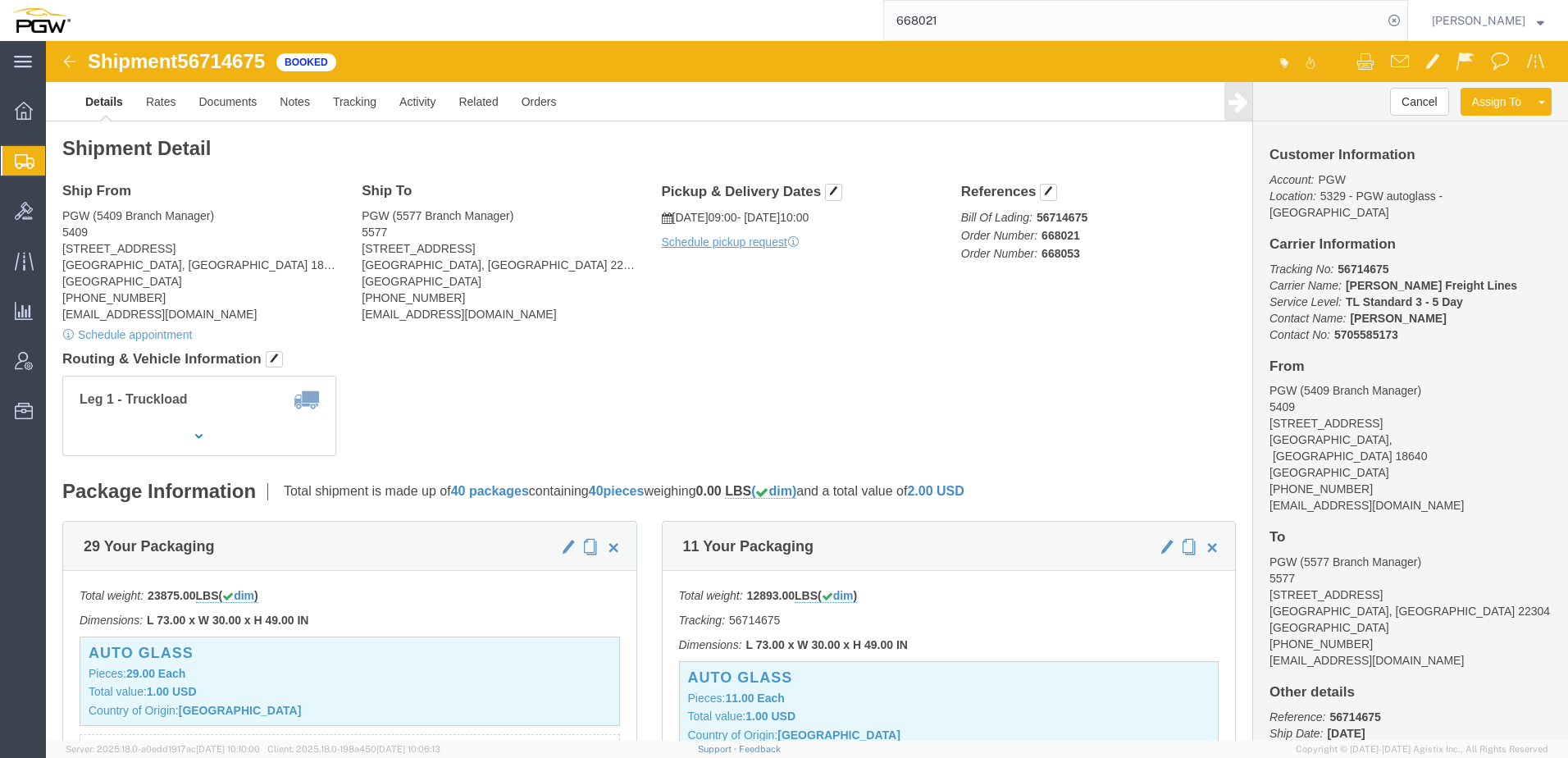
click address "PGW (5409 Branch Manager) [STREET_ADDRESS] [PHONE_NUMBER] [EMAIL_ADDRESS][DOMAI…"
